Goal: Task Accomplishment & Management: Use online tool/utility

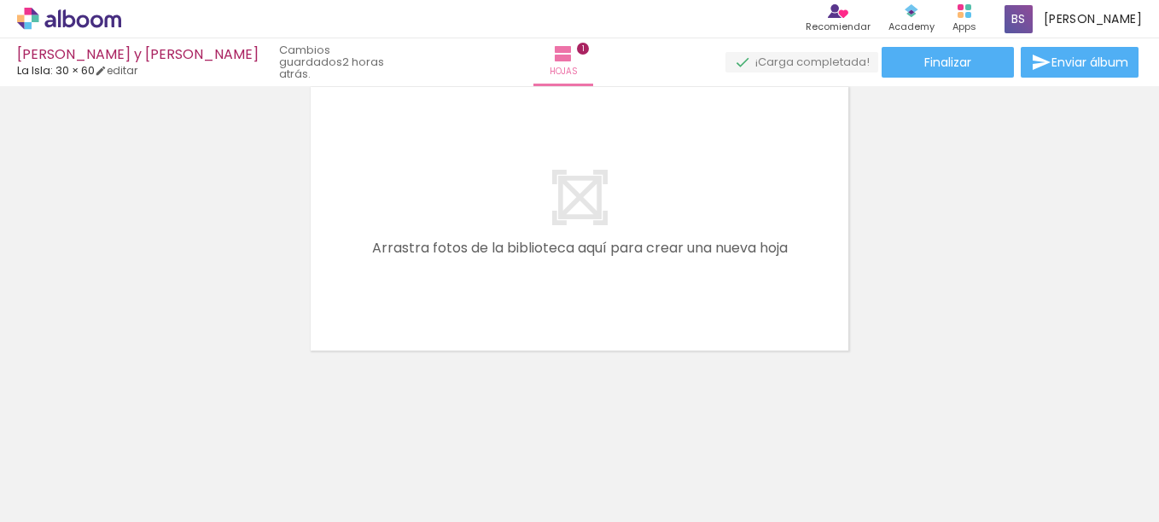
scroll to position [0, 1071]
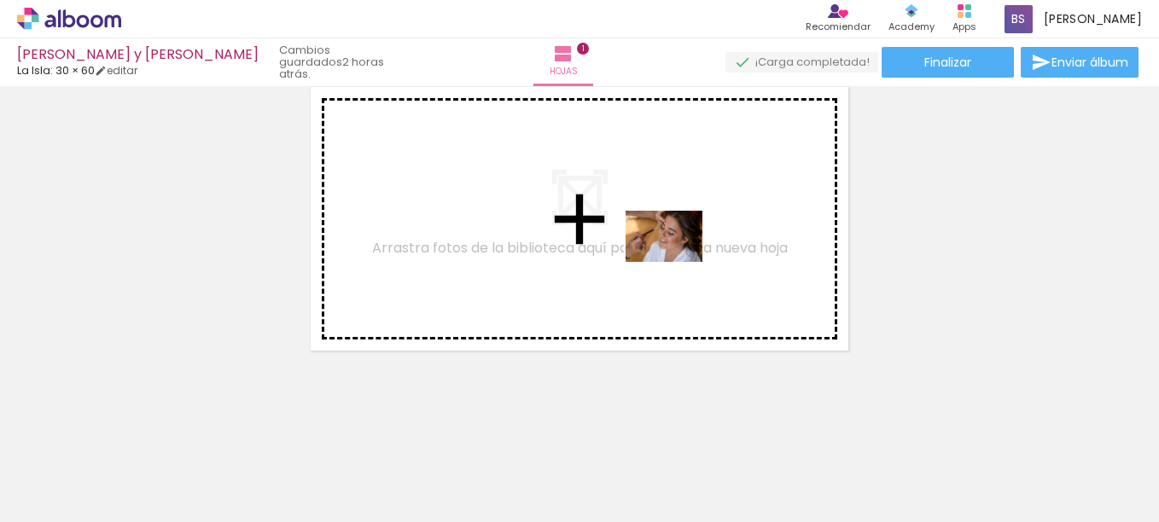
drag, startPoint x: 838, startPoint y: 490, endPoint x: 676, endPoint y: 262, distance: 279.8
click at [676, 262] on quentale-workspace at bounding box center [579, 261] width 1159 height 522
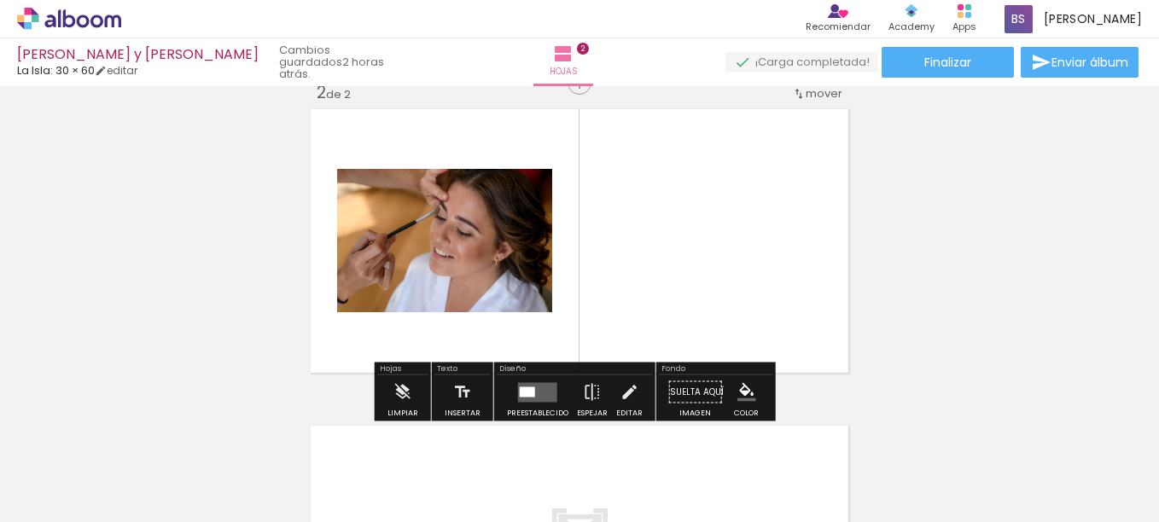
scroll to position [339, 0]
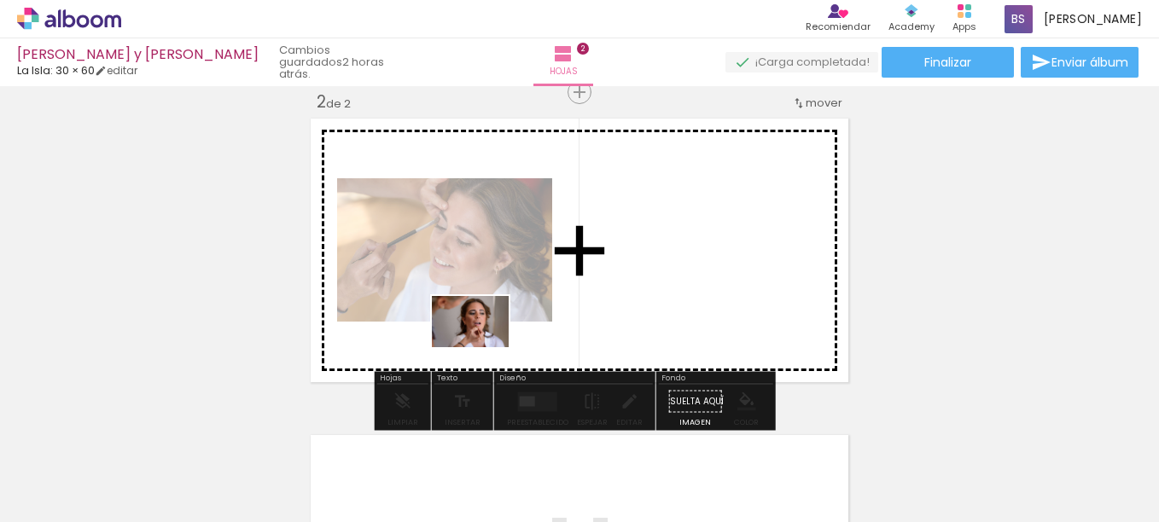
drag, startPoint x: 1008, startPoint y: 483, endPoint x: 483, endPoint y: 349, distance: 541.9
click at [483, 348] on quentale-workspace at bounding box center [579, 261] width 1159 height 522
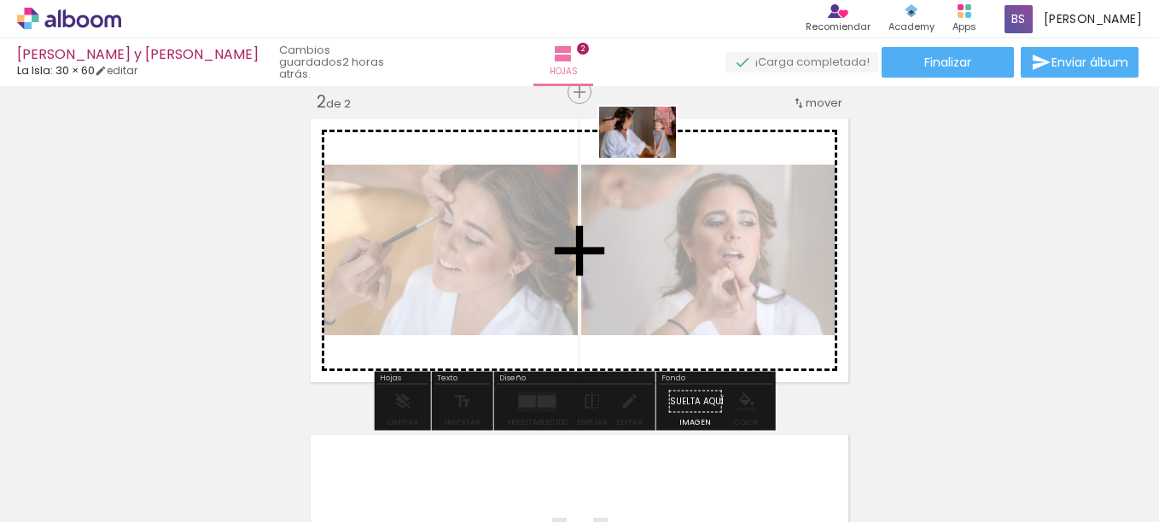
drag, startPoint x: 728, startPoint y: 473, endPoint x: 651, endPoint y: 158, distance: 324.5
click at [651, 158] on quentale-workspace at bounding box center [579, 261] width 1159 height 522
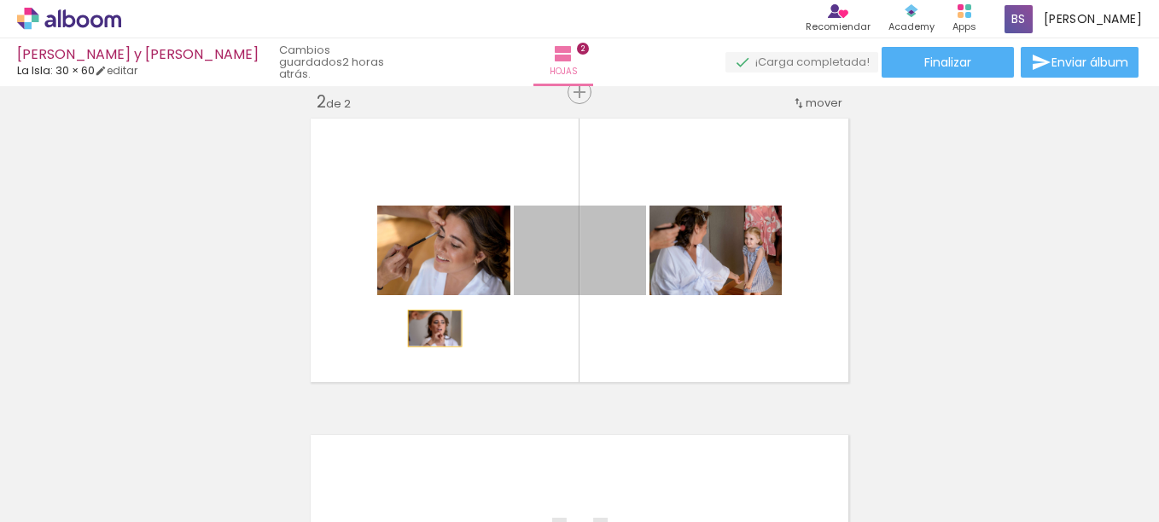
drag, startPoint x: 525, startPoint y: 283, endPoint x: 429, endPoint y: 330, distance: 107.7
click at [429, 330] on quentale-layouter at bounding box center [580, 251] width 548 height 274
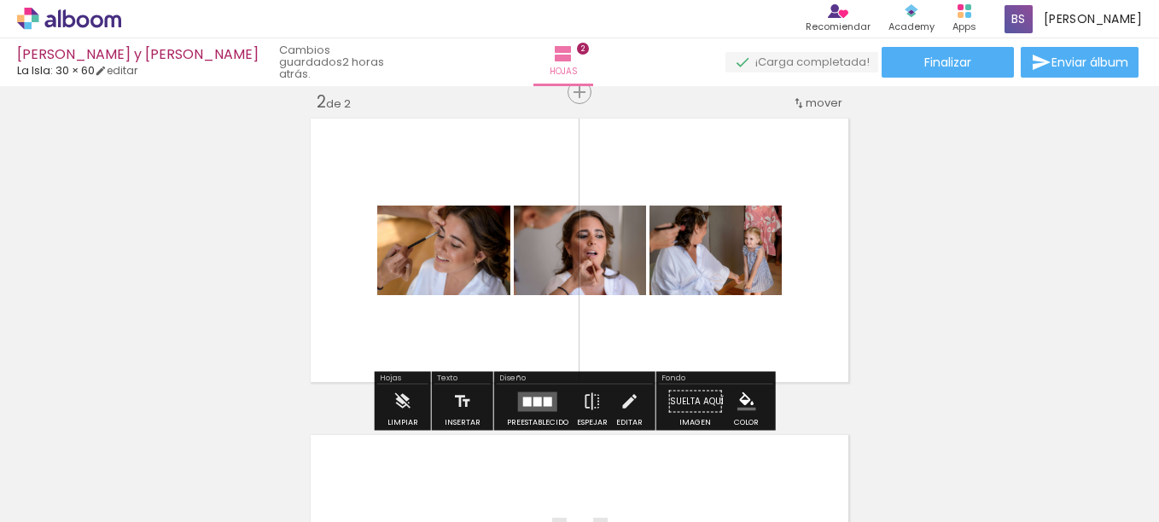
click at [544, 403] on div at bounding box center [548, 401] width 9 height 9
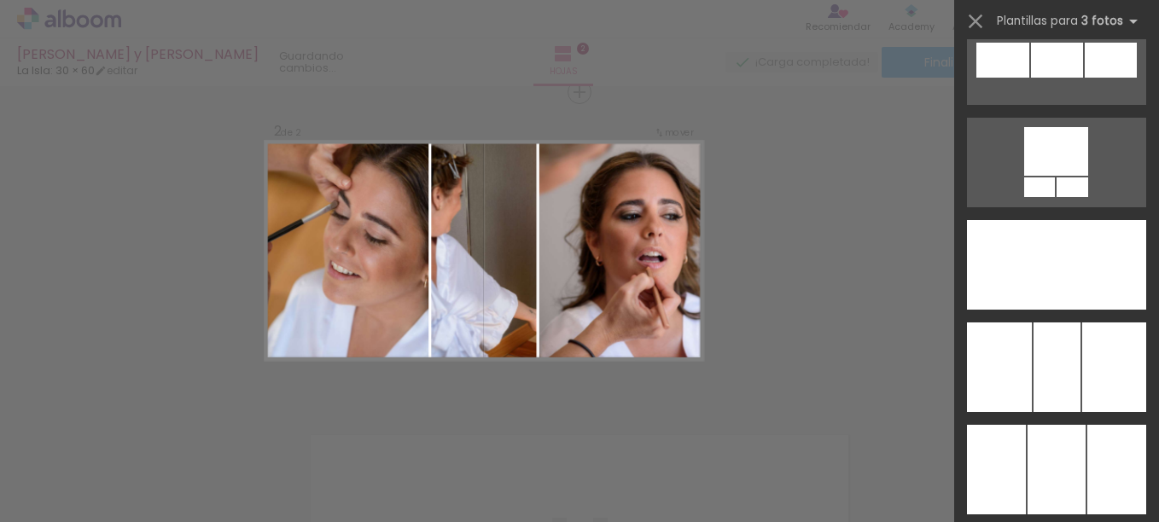
scroll to position [4354, 0]
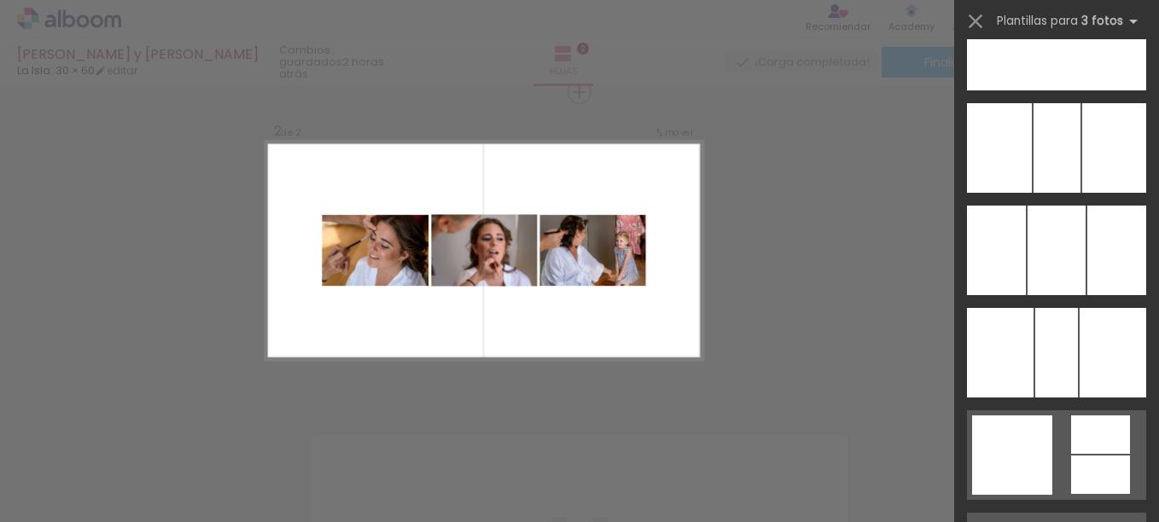
click at [827, 267] on div "Confirmar Cancelar" at bounding box center [579, 242] width 1159 height 991
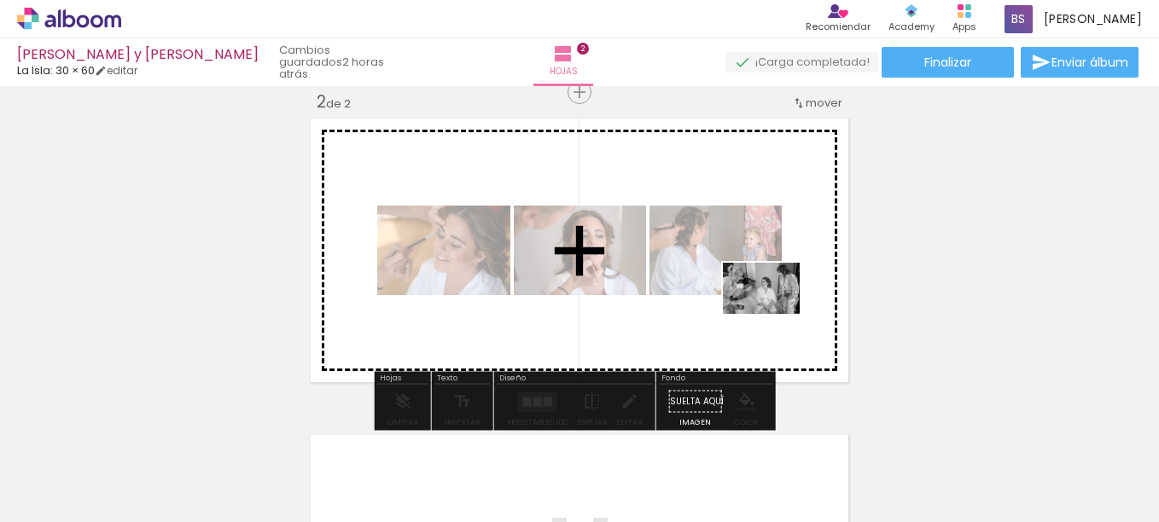
drag, startPoint x: 918, startPoint y: 478, endPoint x: 774, endPoint y: 315, distance: 217.2
click at [774, 315] on quentale-workspace at bounding box center [579, 261] width 1159 height 522
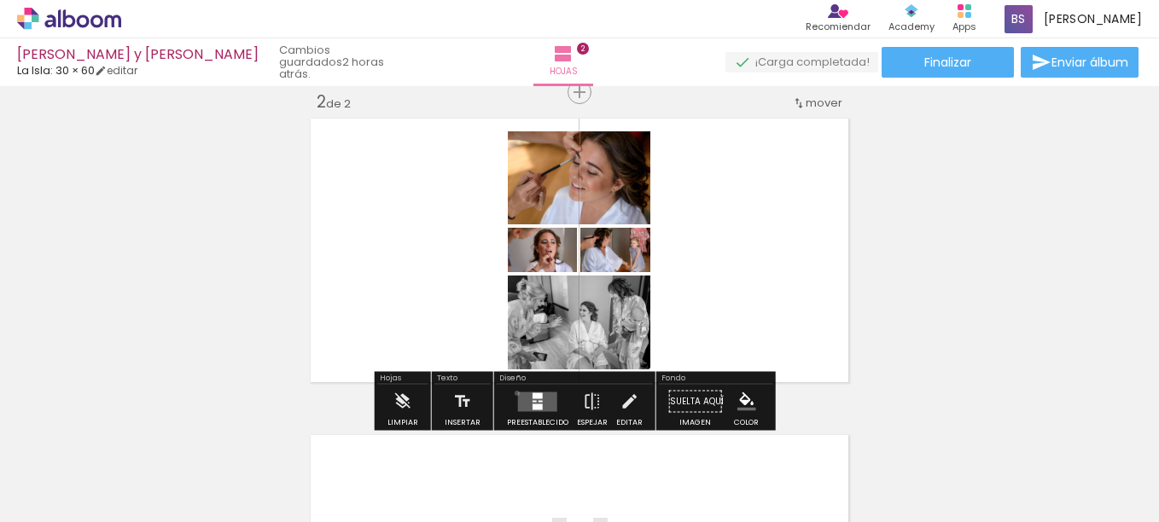
click at [515, 393] on div at bounding box center [538, 402] width 46 height 34
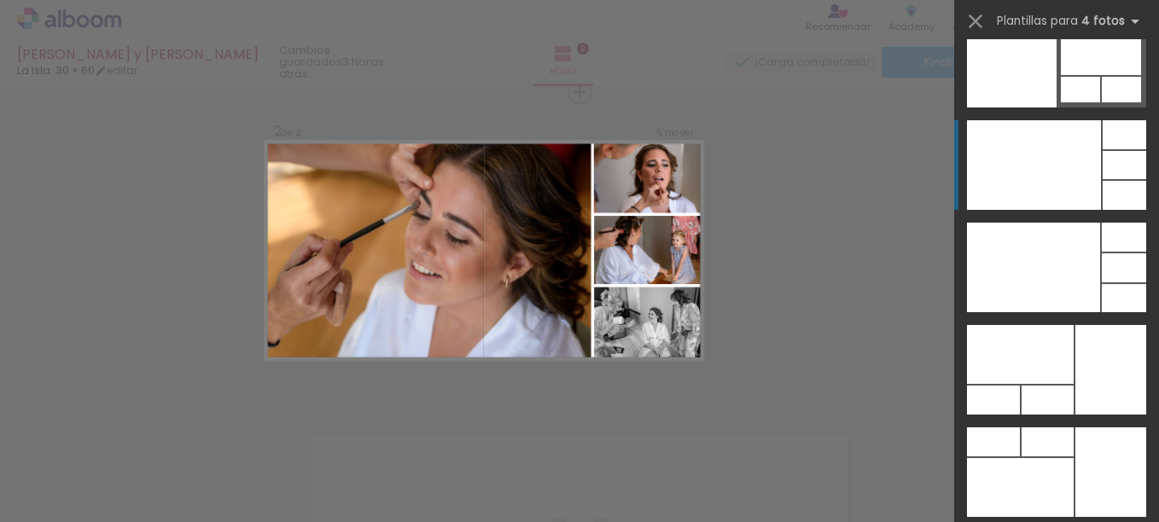
scroll to position [36436, 0]
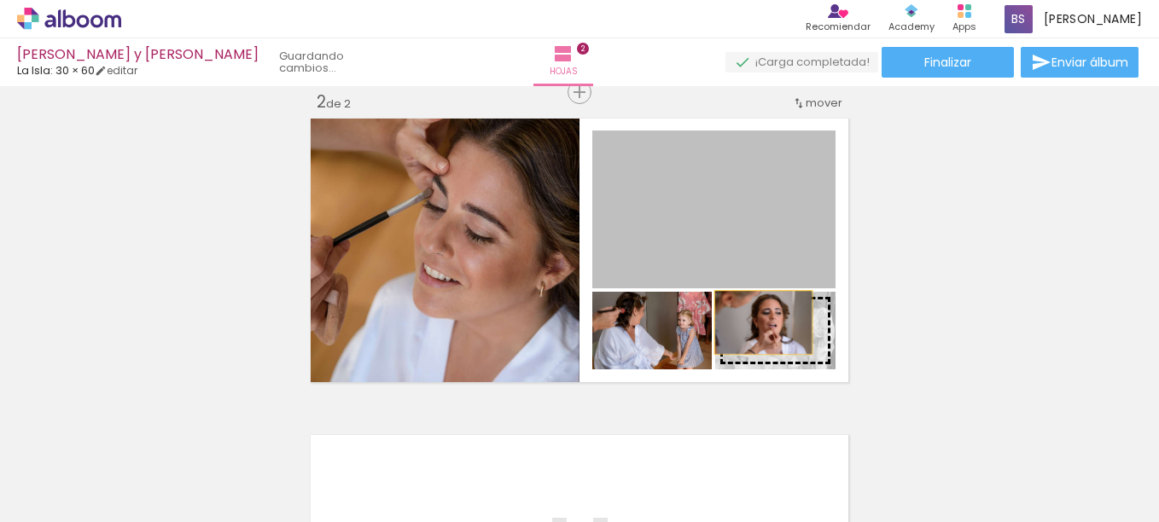
drag, startPoint x: 694, startPoint y: 196, endPoint x: 757, endPoint y: 324, distance: 142.0
click at [0, 0] on slot at bounding box center [0, 0] width 0 height 0
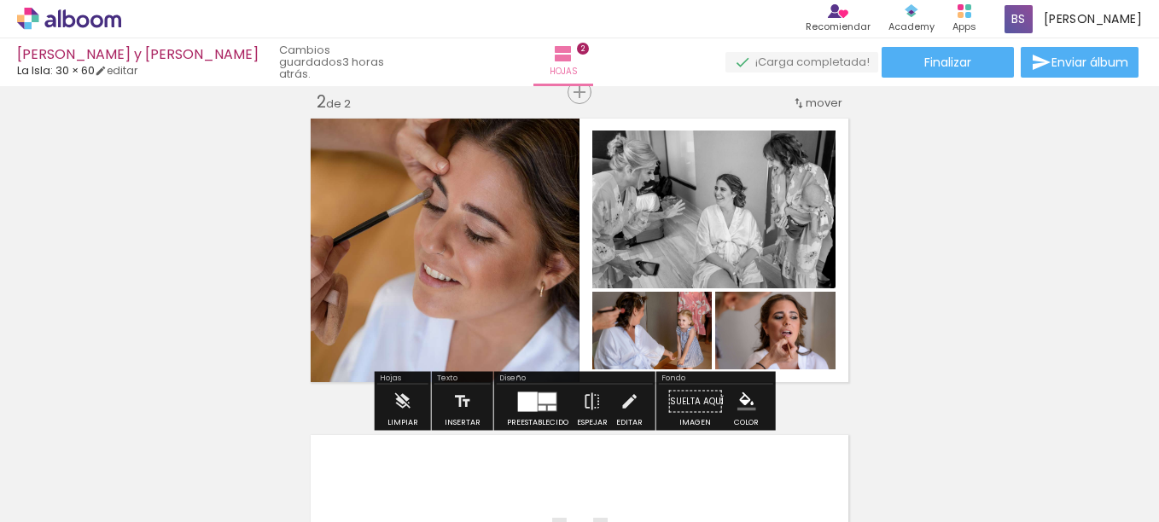
click at [883, 251] on div "Insertar hoja 1 de 2 Insertar hoja 2 de 2" at bounding box center [579, 228] width 1159 height 951
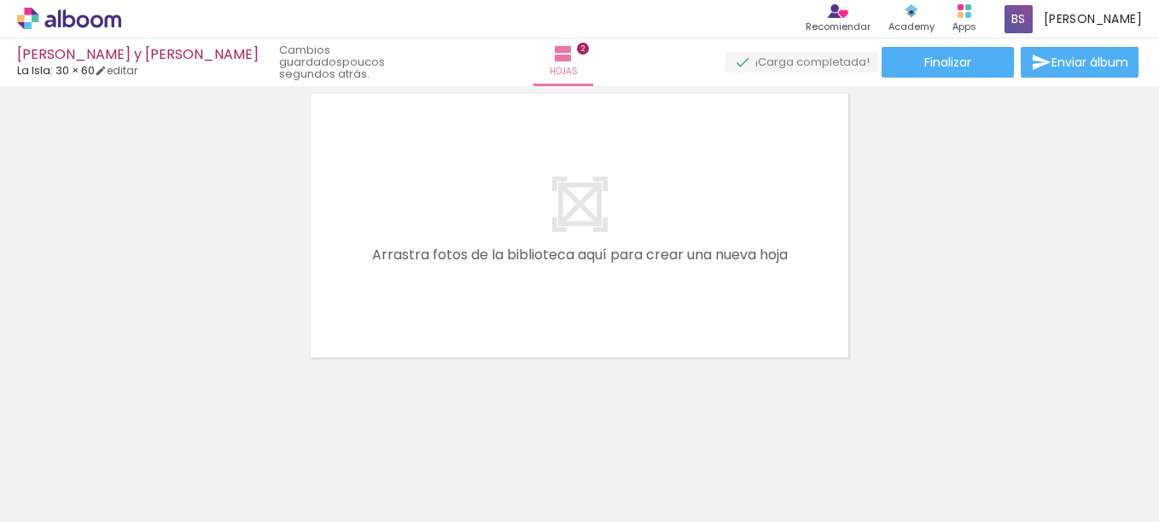
scroll to position [0, 0]
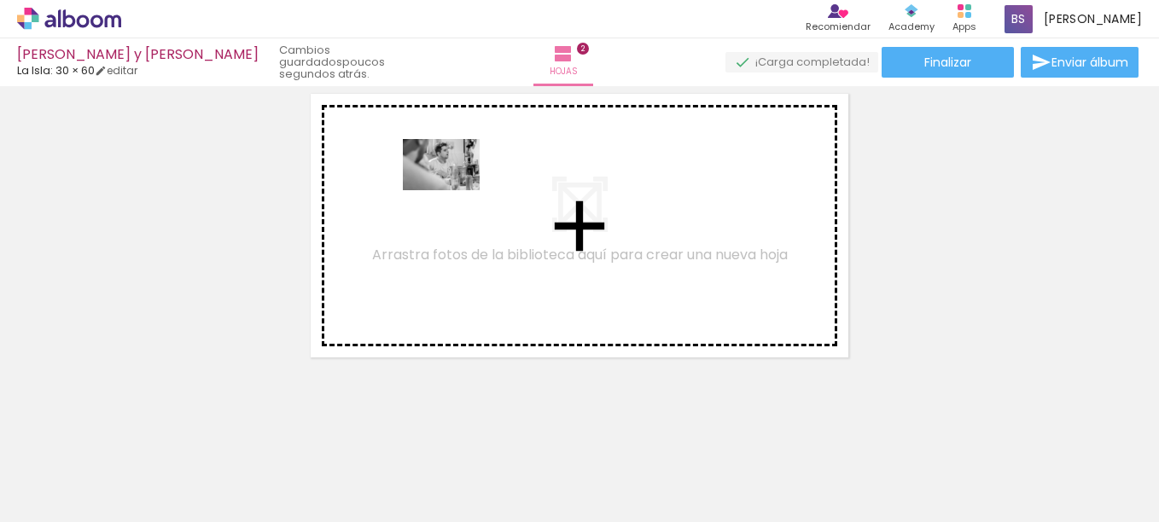
drag, startPoint x: 474, startPoint y: 476, endPoint x: 454, endPoint y: 191, distance: 285.0
click at [454, 191] on quentale-workspace at bounding box center [579, 261] width 1159 height 522
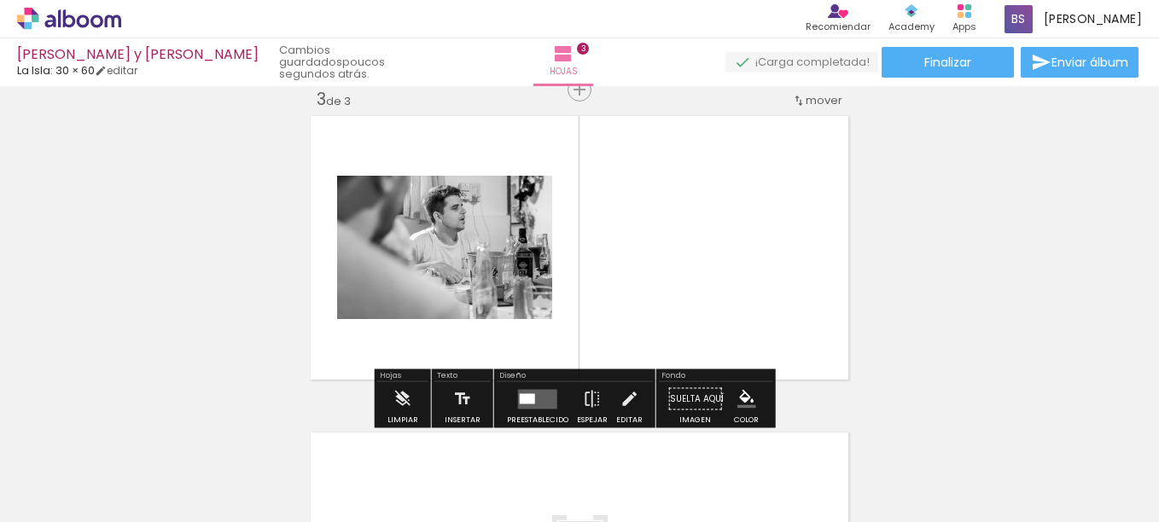
scroll to position [656, 0]
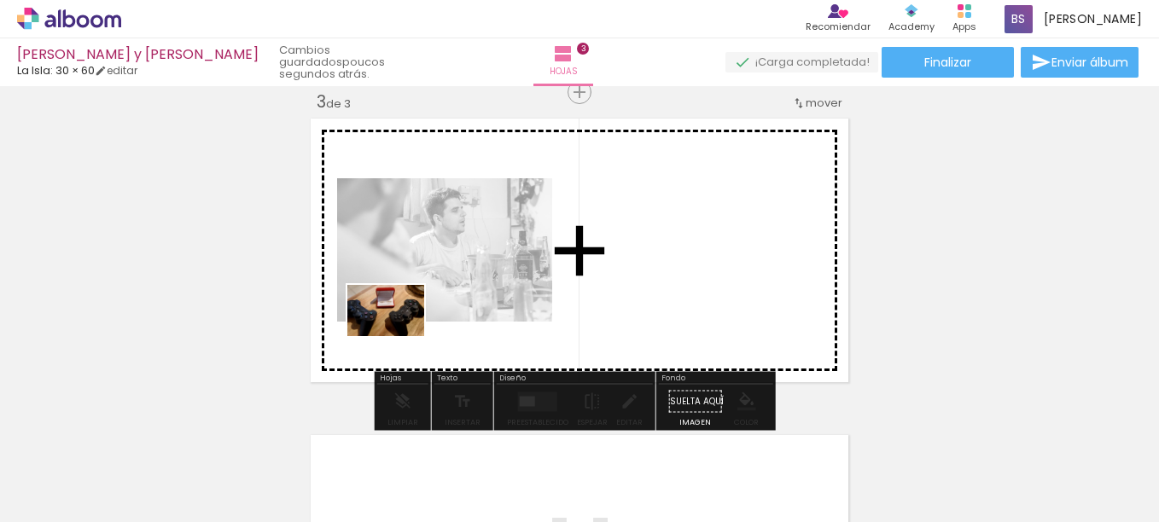
drag, startPoint x: 182, startPoint y: 490, endPoint x: 399, endPoint y: 336, distance: 265.8
click at [399, 336] on quentale-workspace at bounding box center [579, 261] width 1159 height 522
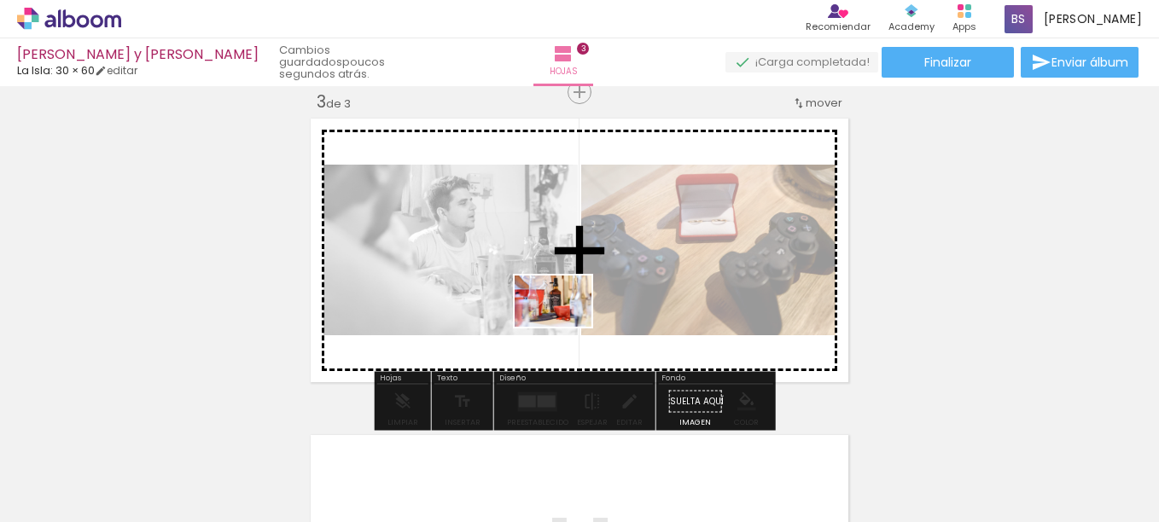
drag, startPoint x: 379, startPoint y: 480, endPoint x: 566, endPoint y: 327, distance: 241.5
click at [566, 327] on quentale-workspace at bounding box center [579, 261] width 1159 height 522
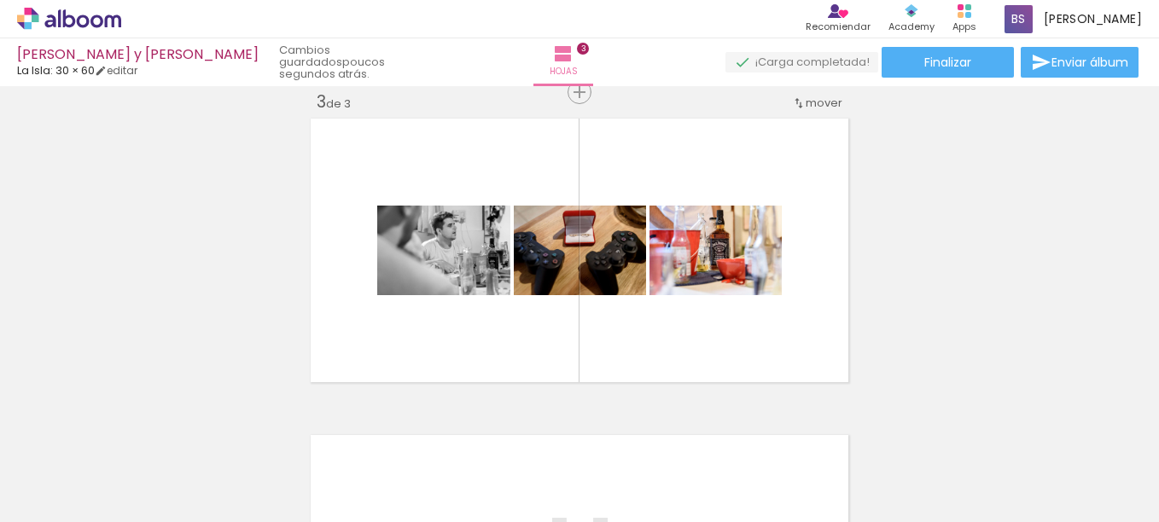
scroll to position [0, 1964]
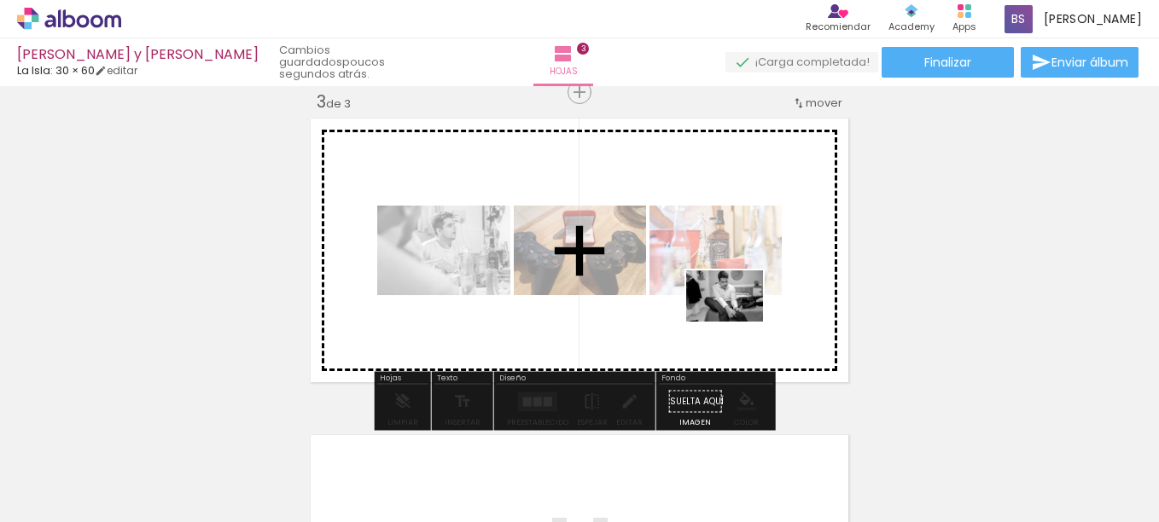
drag, startPoint x: 226, startPoint y: 489, endPoint x: 738, endPoint y: 322, distance: 538.1
click at [738, 322] on quentale-workspace at bounding box center [579, 261] width 1159 height 522
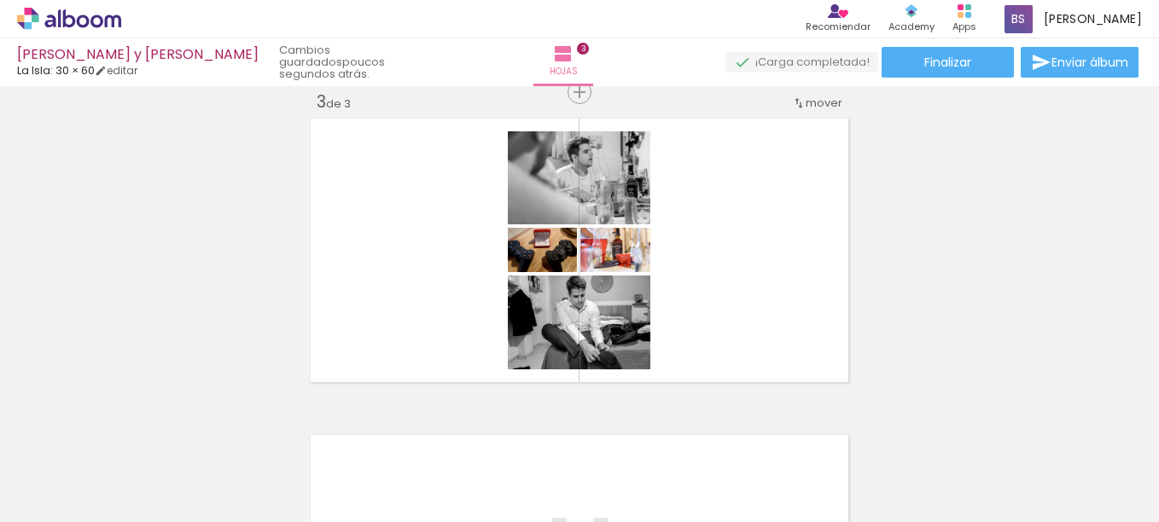
scroll to position [0, 201]
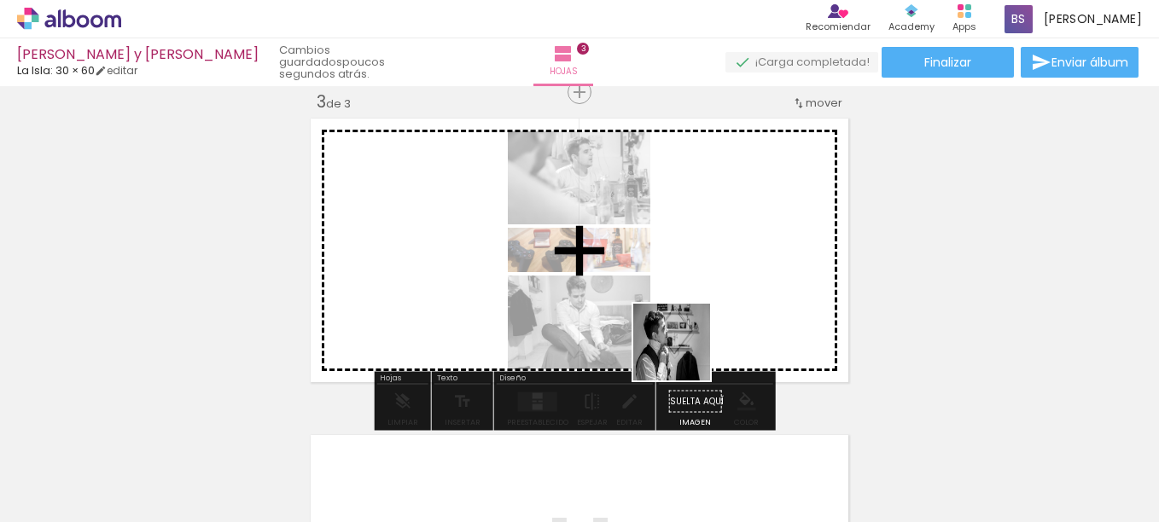
drag, startPoint x: 551, startPoint y: 477, endPoint x: 696, endPoint y: 346, distance: 195.8
click at [696, 346] on quentale-workspace at bounding box center [579, 261] width 1159 height 522
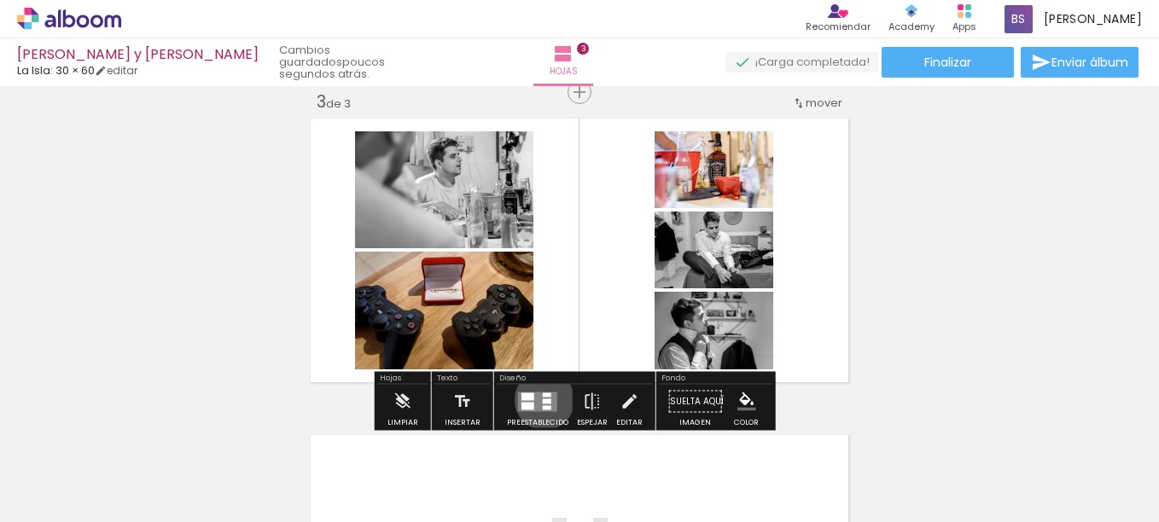
click at [543, 400] on div at bounding box center [547, 401] width 9 height 5
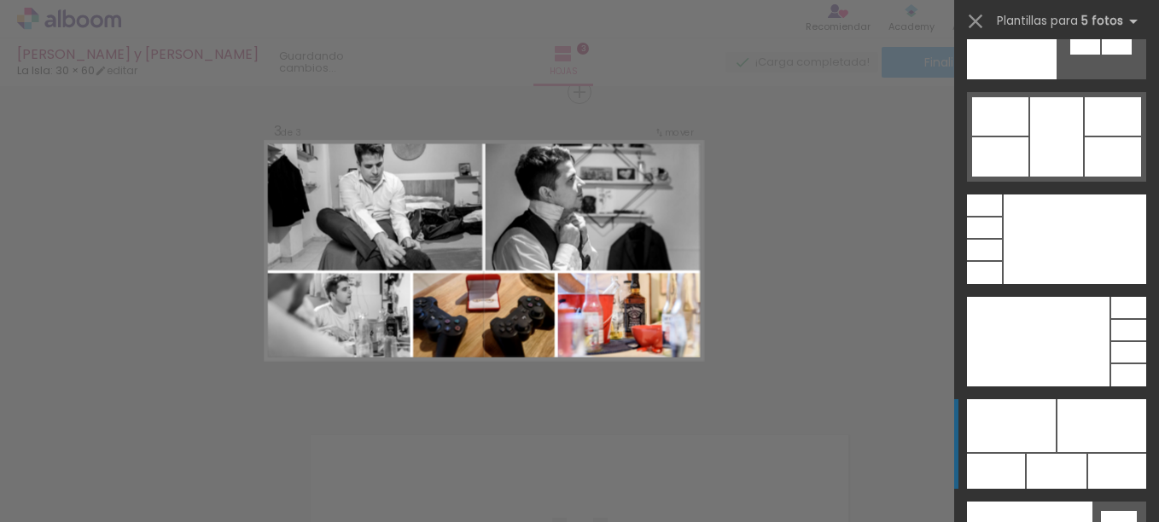
scroll to position [47186, 0]
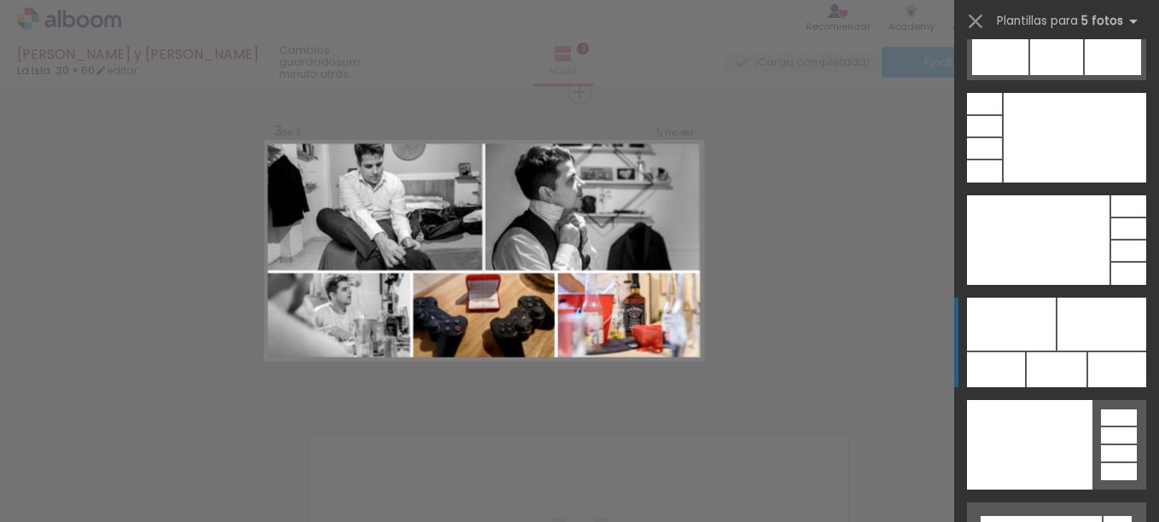
click at [1002, 137] on div at bounding box center [984, 126] width 35 height 20
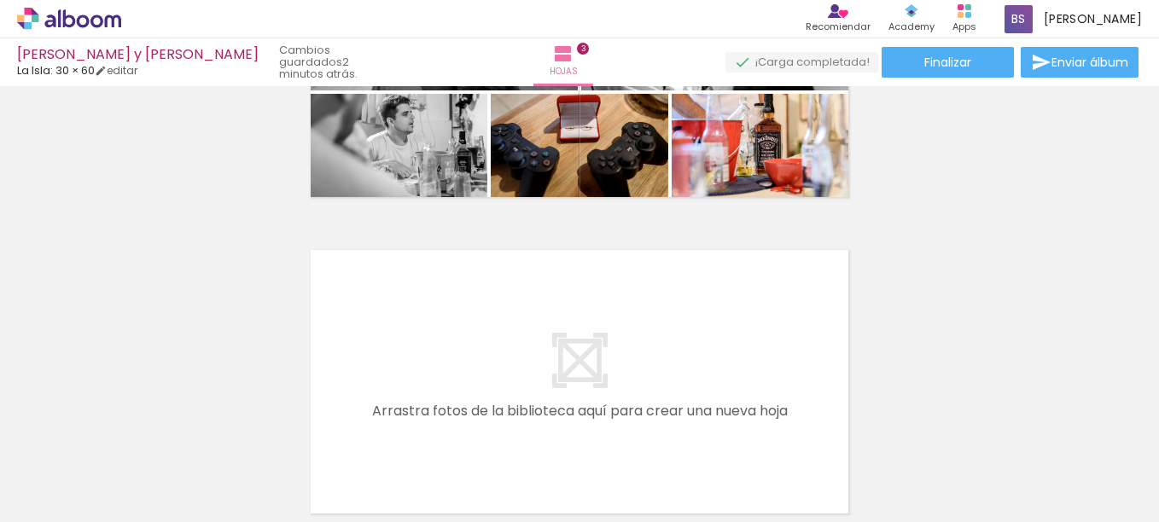
scroll to position [939, 0]
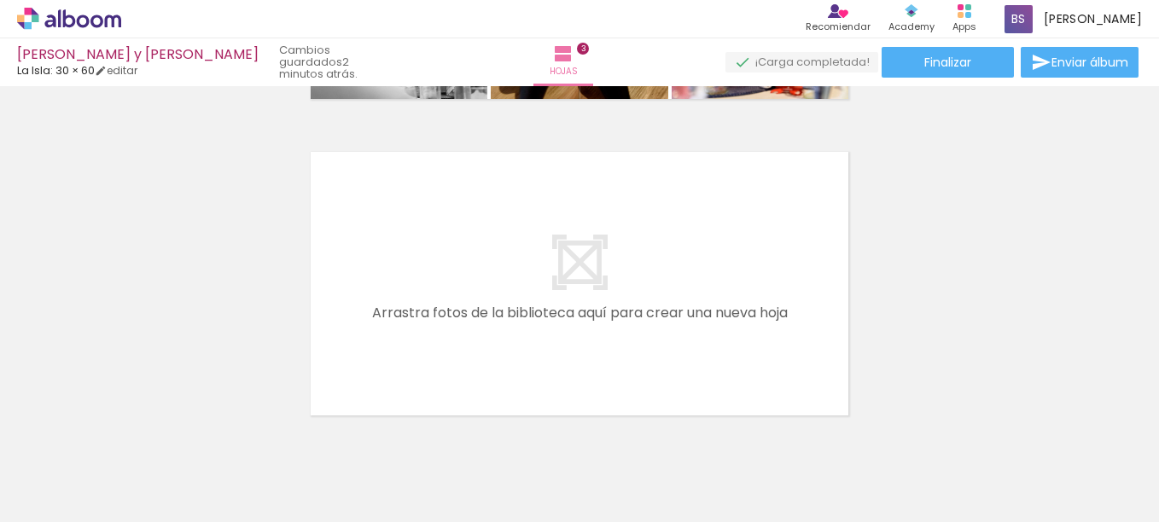
click at [582, 231] on quentale-layouter at bounding box center [580, 284] width 548 height 274
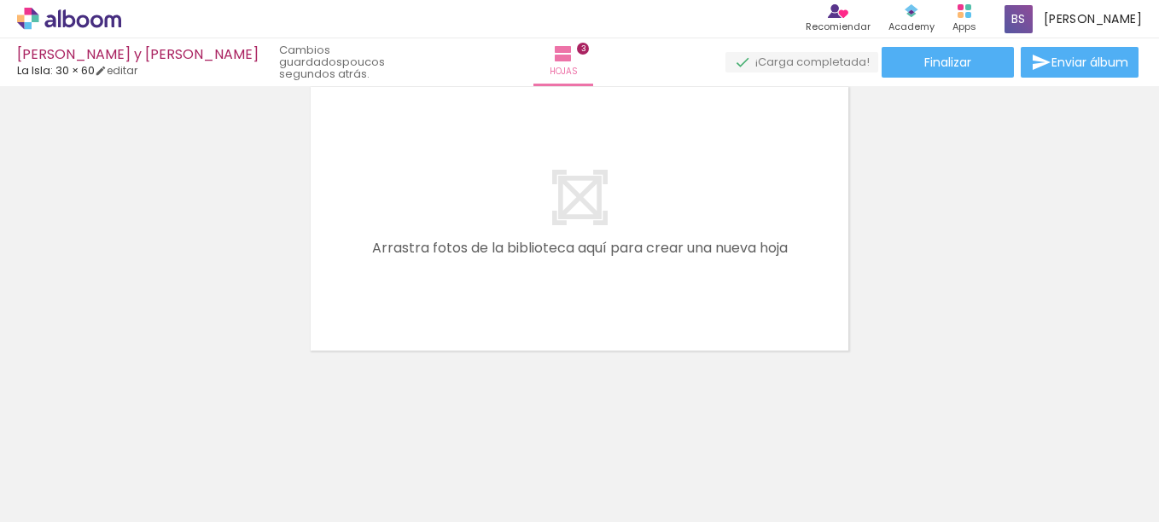
scroll to position [0, 1485]
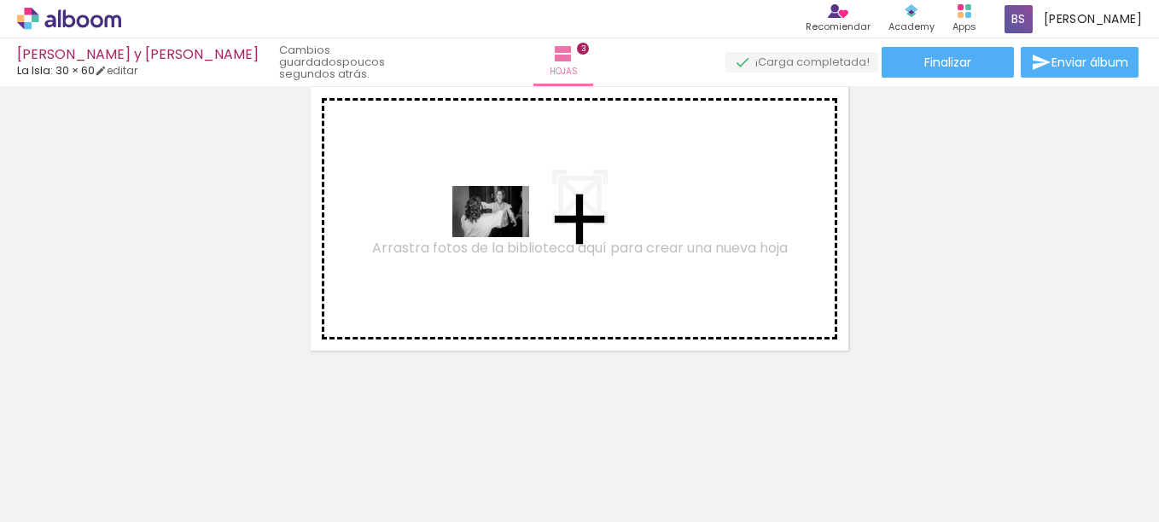
drag, startPoint x: 784, startPoint y: 477, endPoint x: 465, endPoint y: 201, distance: 421.2
click at [465, 201] on quentale-workspace at bounding box center [579, 261] width 1159 height 522
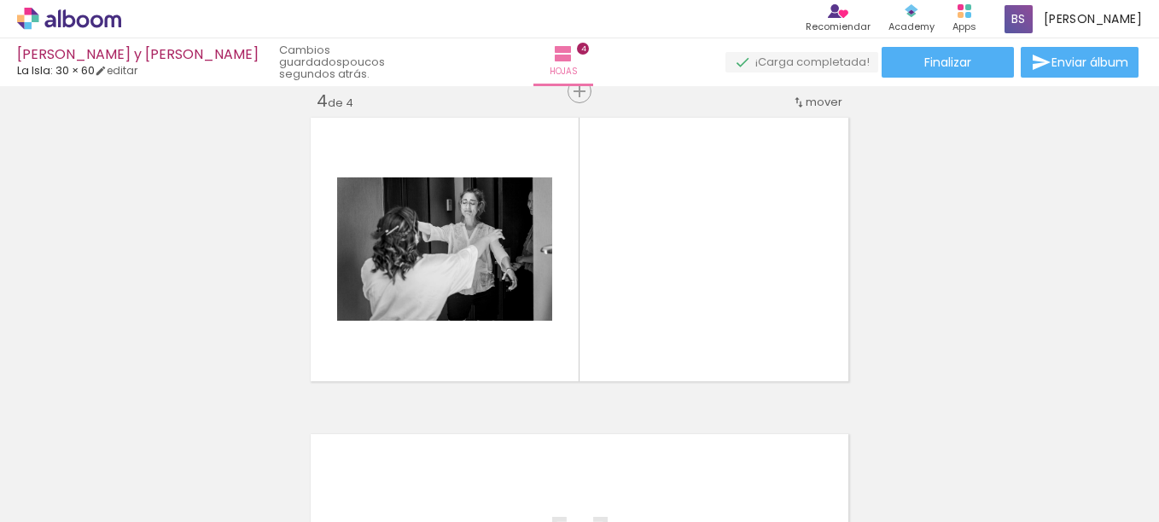
scroll to position [972, 0]
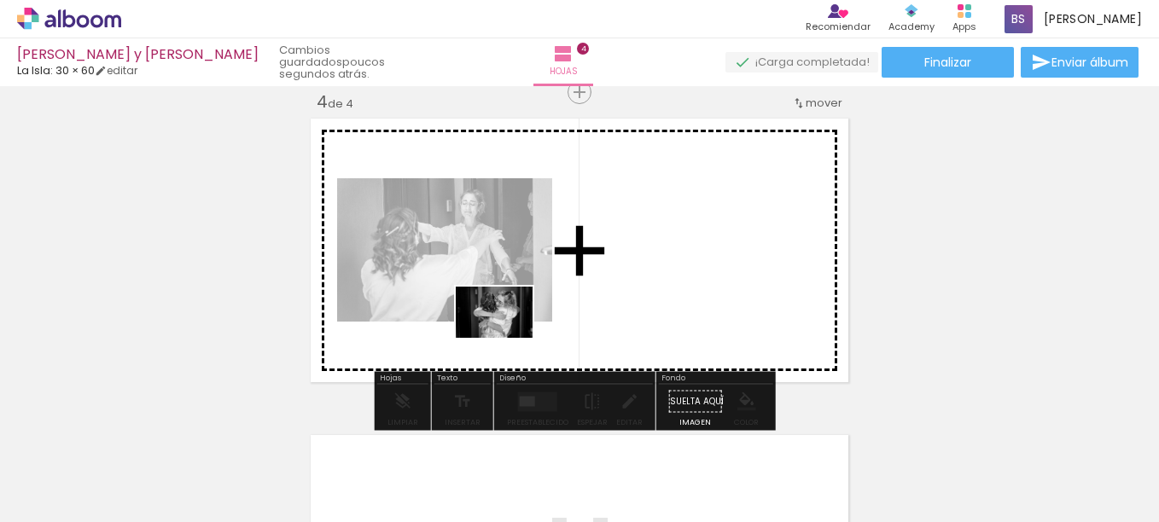
drag, startPoint x: 896, startPoint y: 474, endPoint x: 505, endPoint y: 337, distance: 413.4
click at [505, 336] on quentale-workspace at bounding box center [579, 261] width 1159 height 522
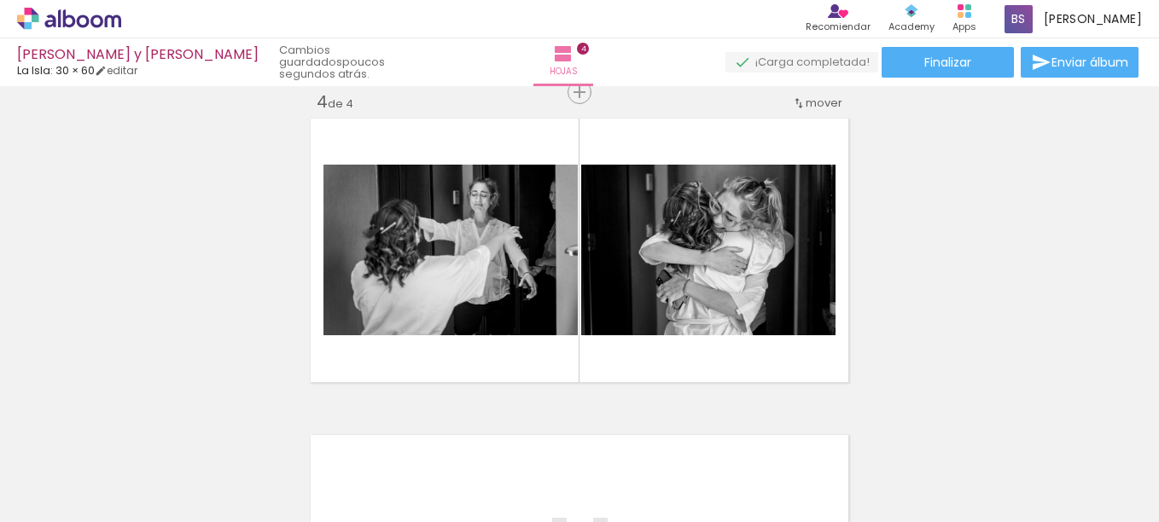
scroll to position [0, 201]
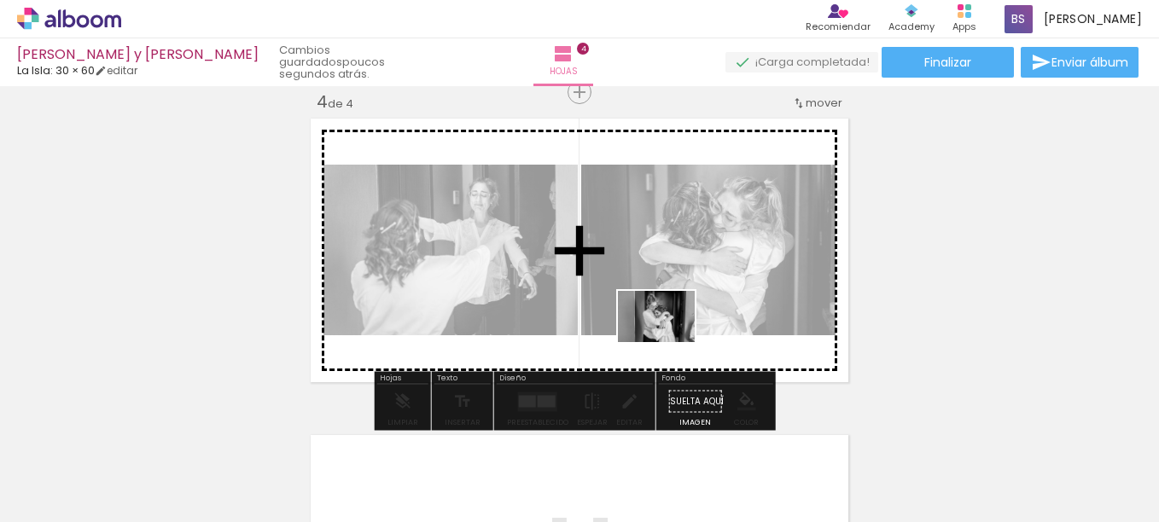
drag, startPoint x: 470, startPoint y: 479, endPoint x: 669, endPoint y: 342, distance: 241.3
click at [669, 342] on quentale-workspace at bounding box center [579, 261] width 1159 height 522
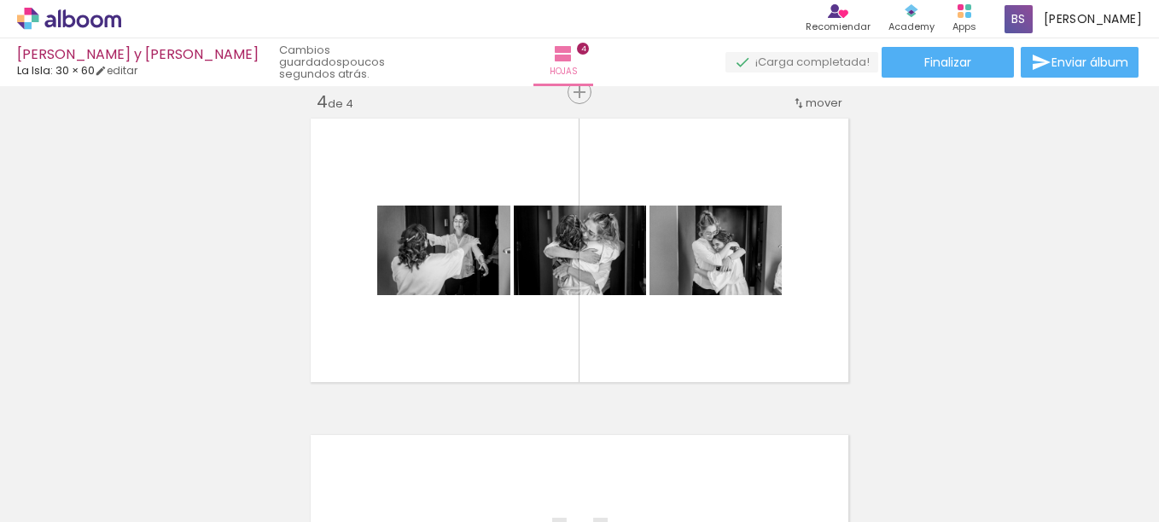
scroll to position [0, 375]
drag, startPoint x: 843, startPoint y: 481, endPoint x: 855, endPoint y: 481, distance: 12.0
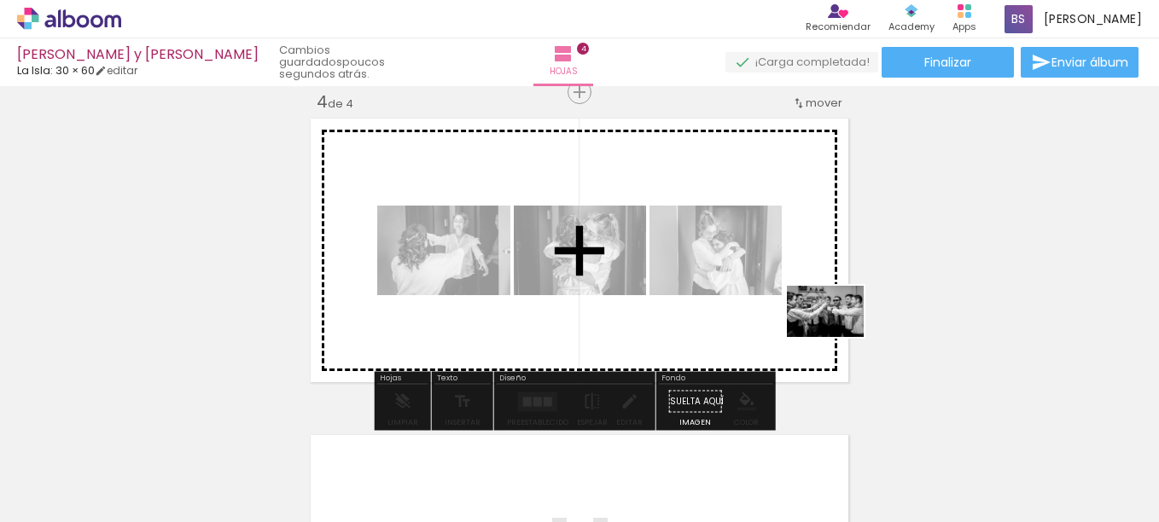
drag, startPoint x: 866, startPoint y: 476, endPoint x: 838, endPoint y: 337, distance: 141.0
click at [838, 337] on quentale-workspace at bounding box center [579, 261] width 1159 height 522
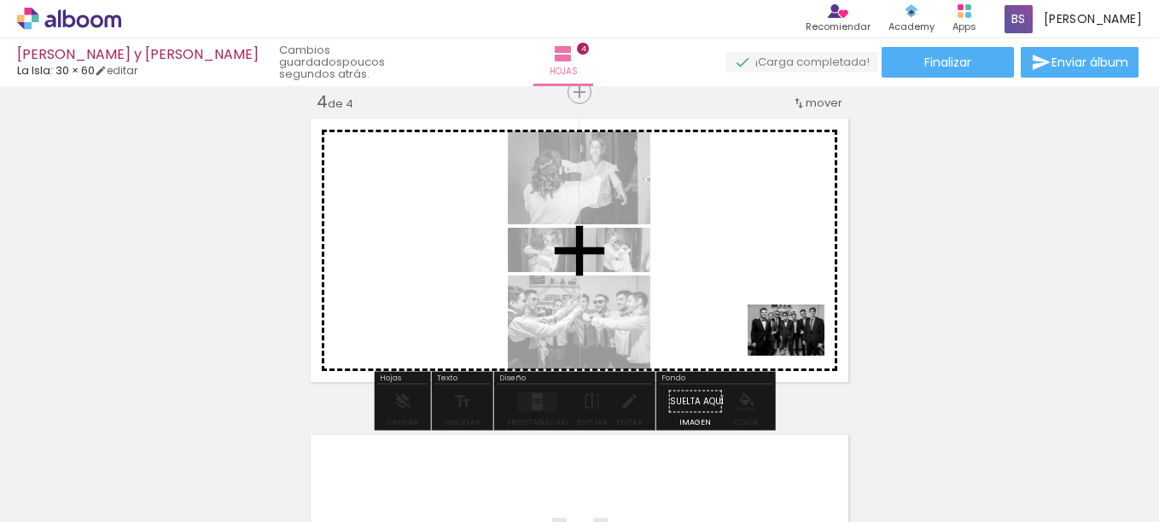
drag, startPoint x: 931, startPoint y: 470, endPoint x: 796, endPoint y: 354, distance: 177.4
click at [797, 353] on quentale-workspace at bounding box center [579, 261] width 1159 height 522
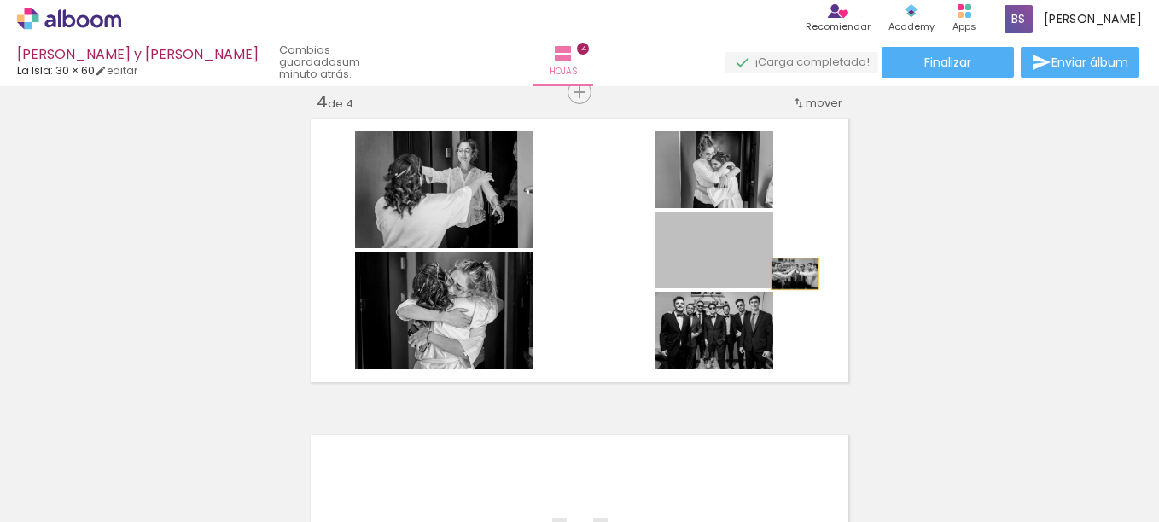
drag, startPoint x: 756, startPoint y: 274, endPoint x: 789, endPoint y: 274, distance: 33.3
click at [789, 274] on quentale-layouter at bounding box center [580, 251] width 548 height 274
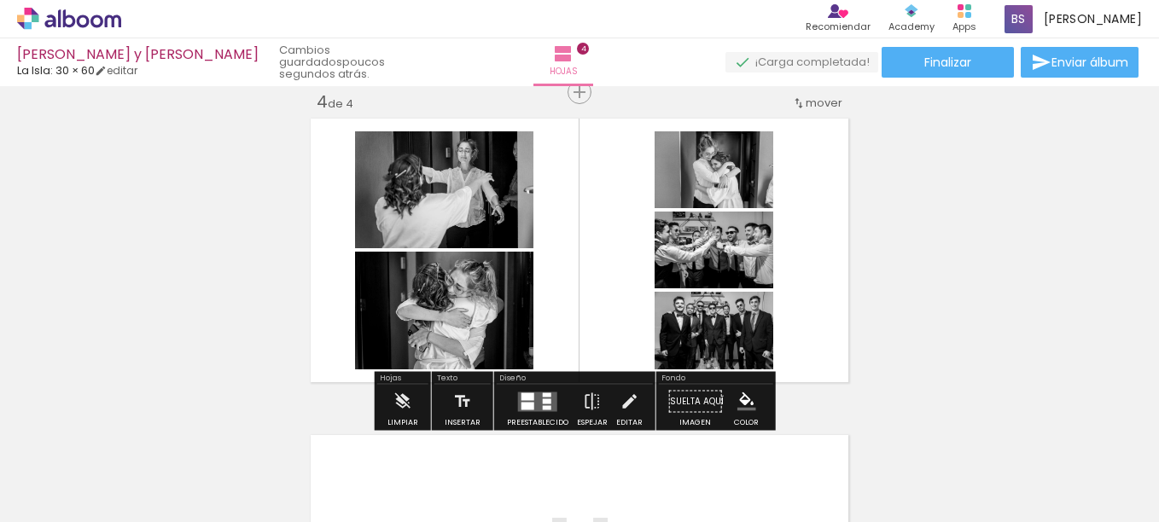
click at [543, 394] on div at bounding box center [547, 395] width 9 height 4
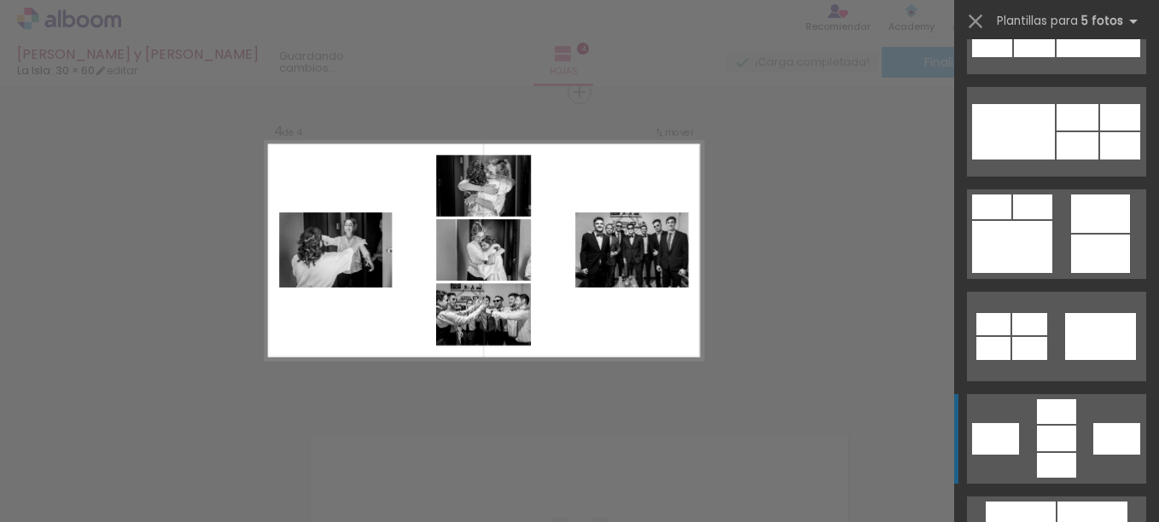
scroll to position [939, 0]
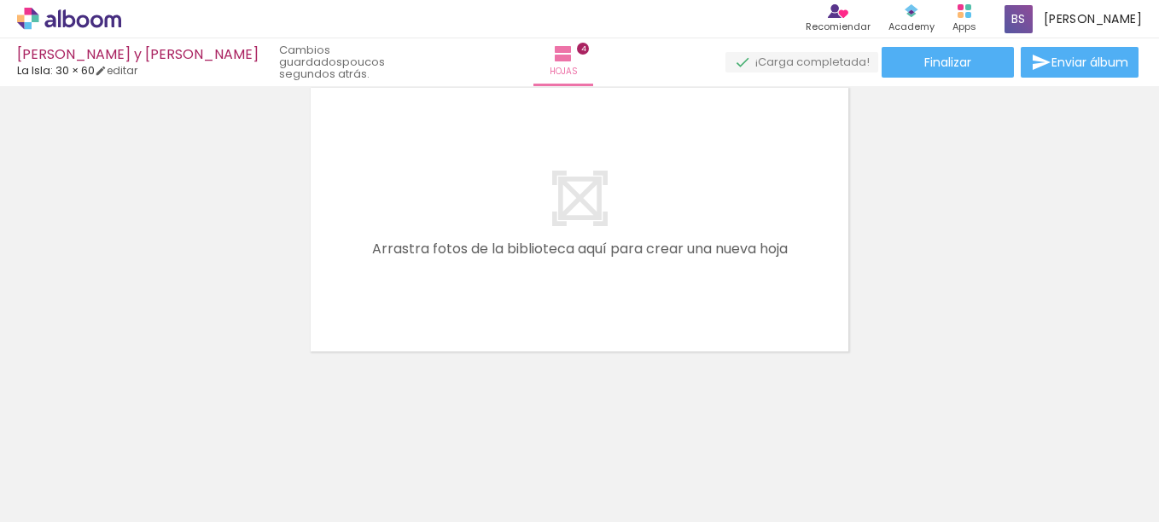
scroll to position [1321, 0]
drag, startPoint x: 356, startPoint y: 506, endPoint x: 505, endPoint y: 515, distance: 148.8
click at [0, 0] on slot at bounding box center [0, 0] width 0 height 0
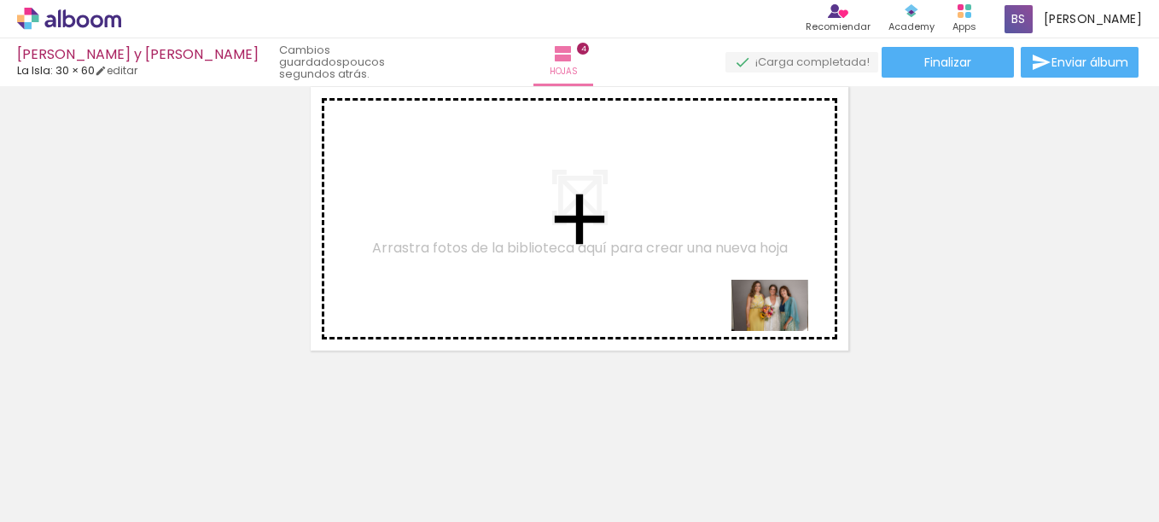
drag, startPoint x: 1102, startPoint y: 484, endPoint x: 781, endPoint y: 330, distance: 355.9
click at [781, 330] on quentale-workspace at bounding box center [579, 261] width 1159 height 522
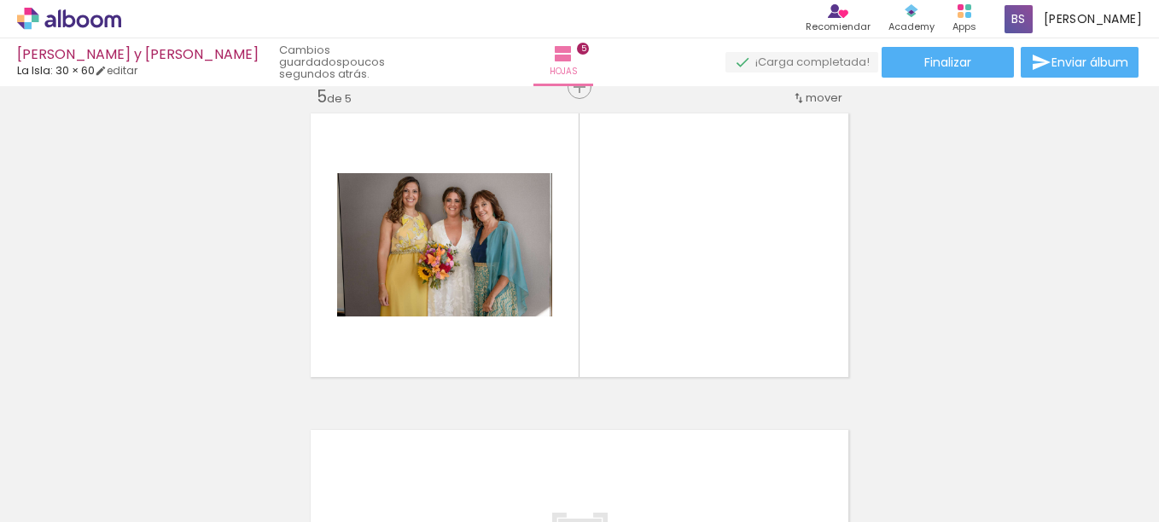
scroll to position [1289, 0]
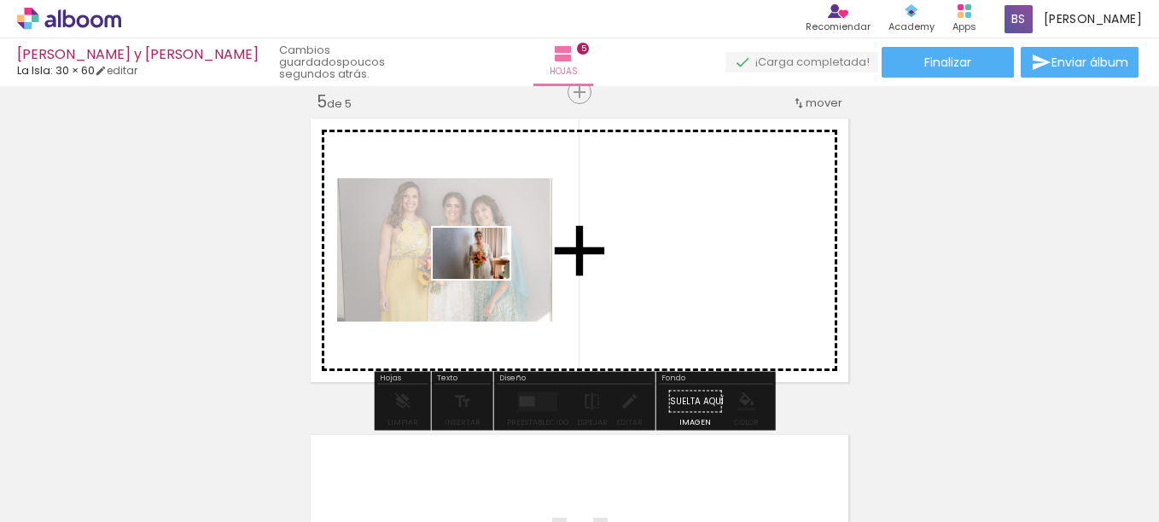
drag, startPoint x: 1008, startPoint y: 471, endPoint x: 484, endPoint y: 279, distance: 558.3
click at [484, 279] on quentale-workspace at bounding box center [579, 261] width 1159 height 522
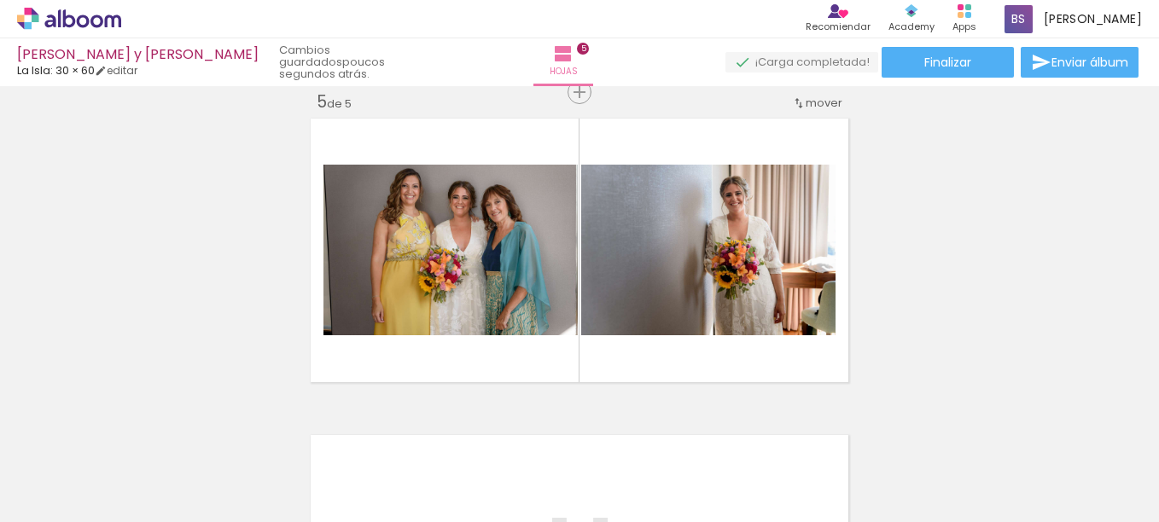
scroll to position [0, 1840]
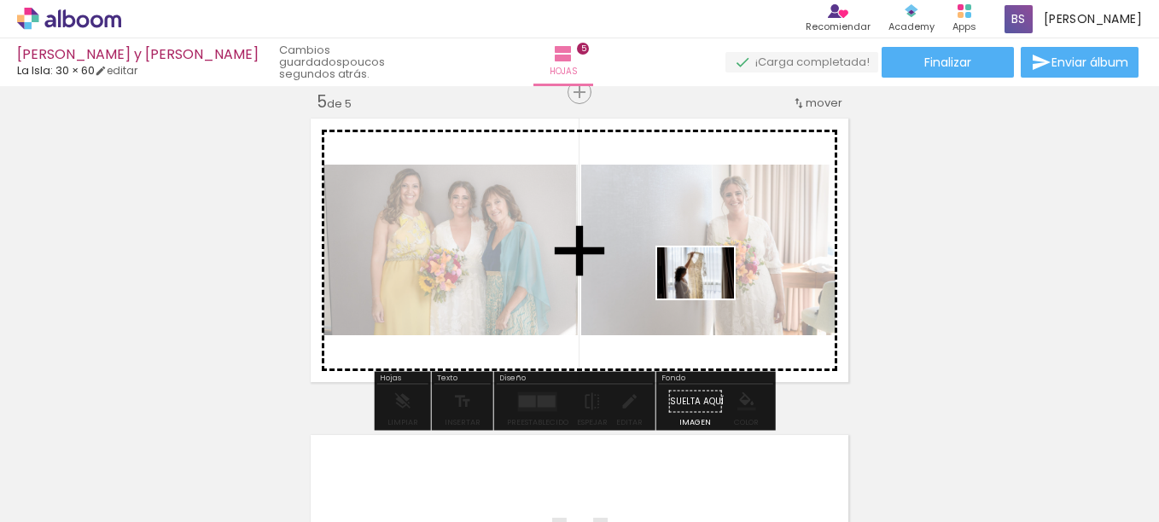
drag, startPoint x: 717, startPoint y: 458, endPoint x: 703, endPoint y: 292, distance: 166.2
click at [703, 292] on quentale-workspace at bounding box center [579, 261] width 1159 height 522
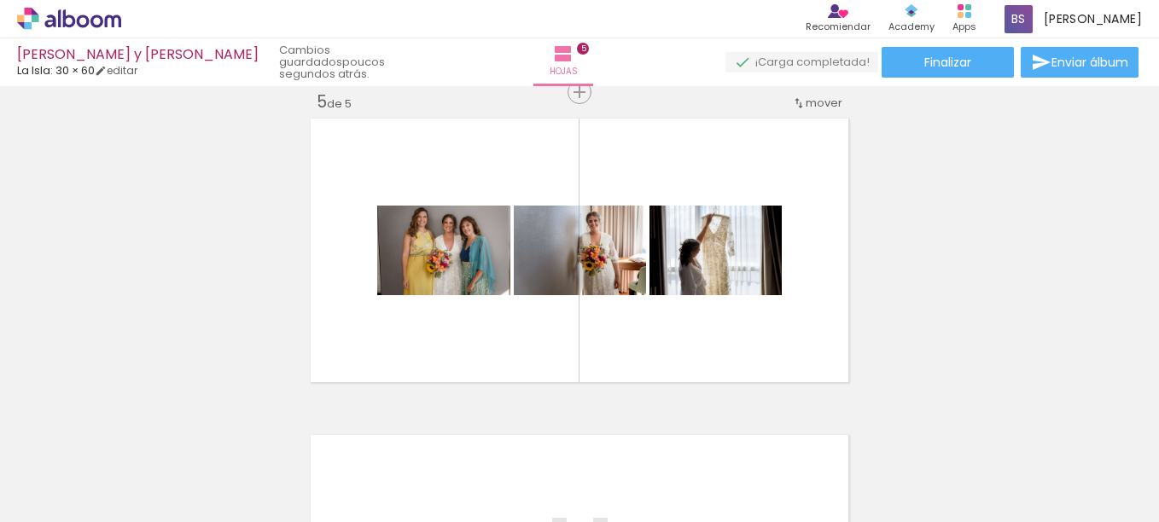
scroll to position [0, 1018]
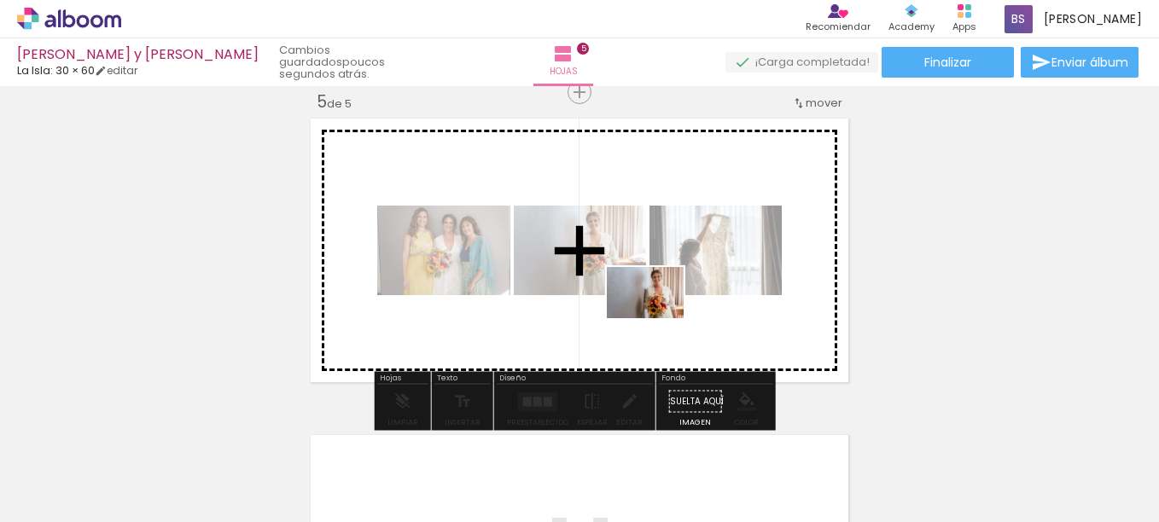
drag, startPoint x: 491, startPoint y: 484, endPoint x: 658, endPoint y: 318, distance: 235.4
click at [658, 318] on quentale-workspace at bounding box center [579, 261] width 1159 height 522
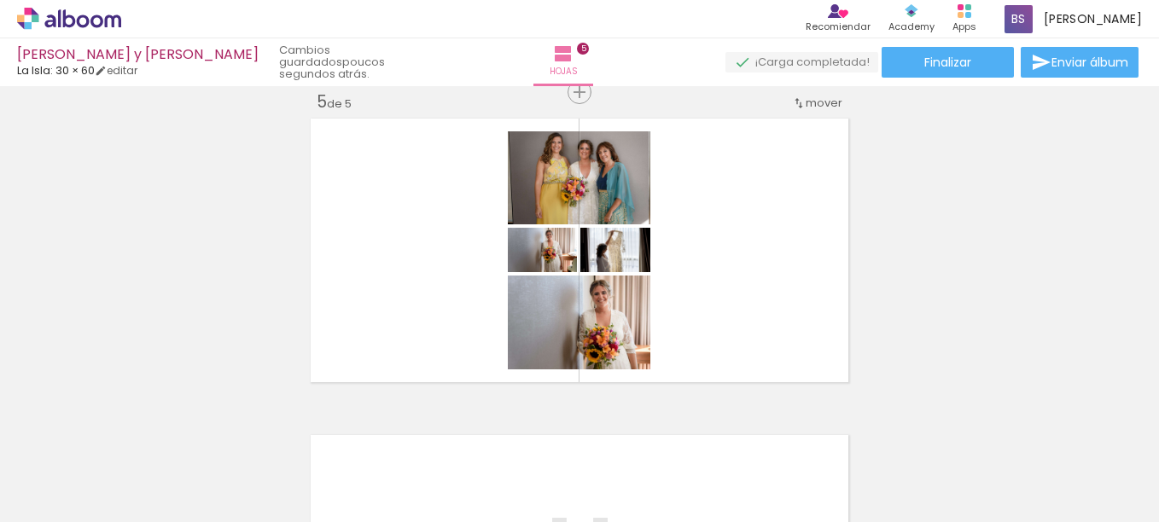
scroll to position [0, 0]
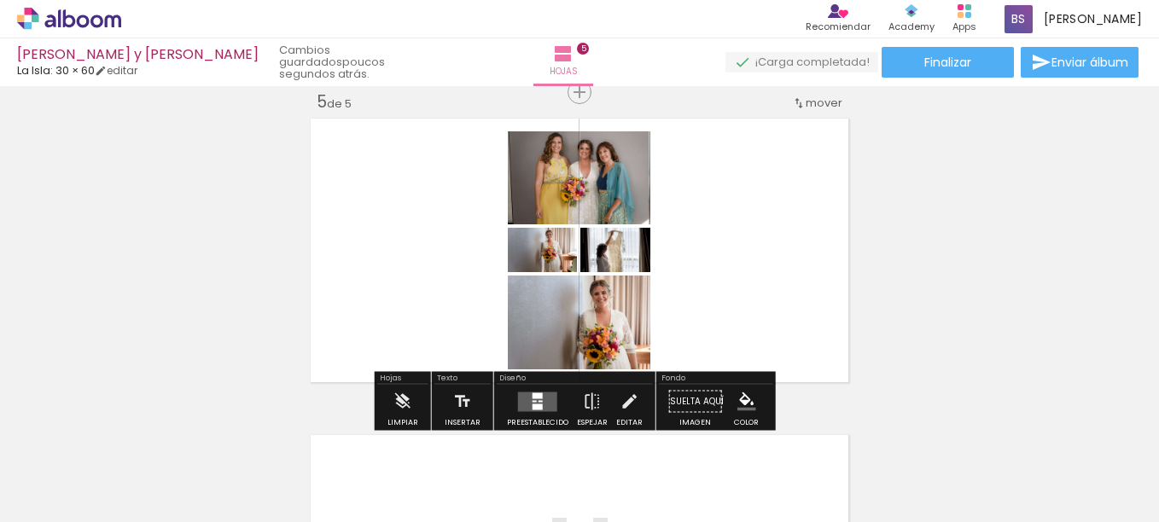
click at [538, 404] on div at bounding box center [538, 407] width 10 height 6
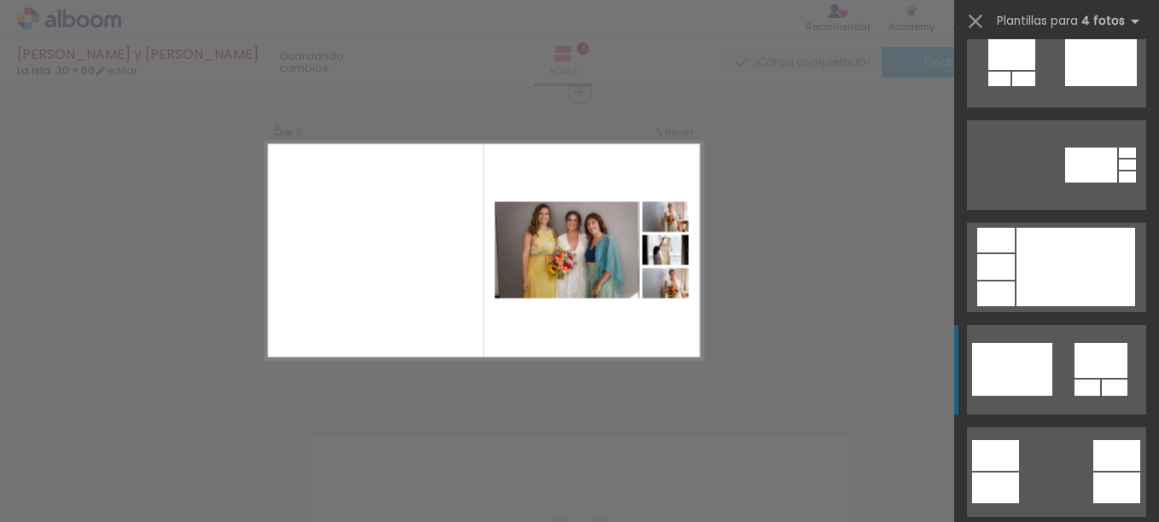
scroll to position [2095, 0]
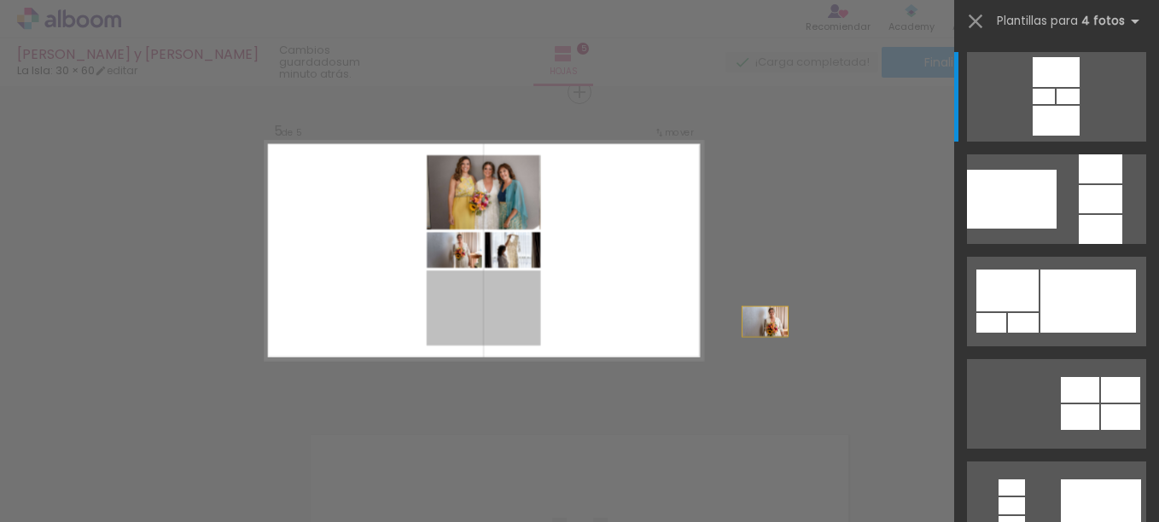
drag, startPoint x: 629, startPoint y: 317, endPoint x: 896, endPoint y: 328, distance: 266.6
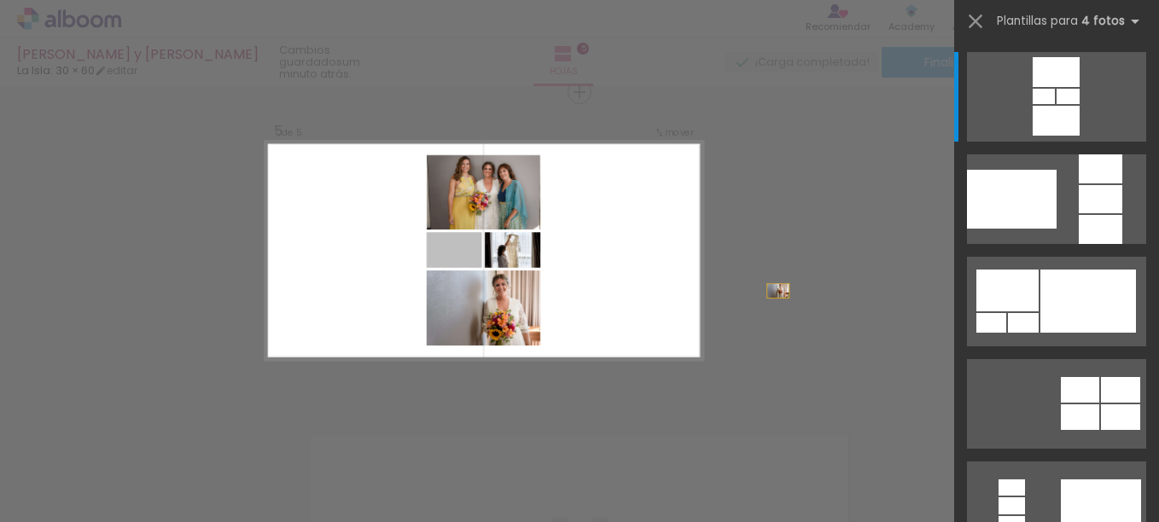
drag, startPoint x: 458, startPoint y: 255, endPoint x: 869, endPoint y: 307, distance: 413.9
drag, startPoint x: 410, startPoint y: 249, endPoint x: 98, endPoint y: 204, distance: 314.9
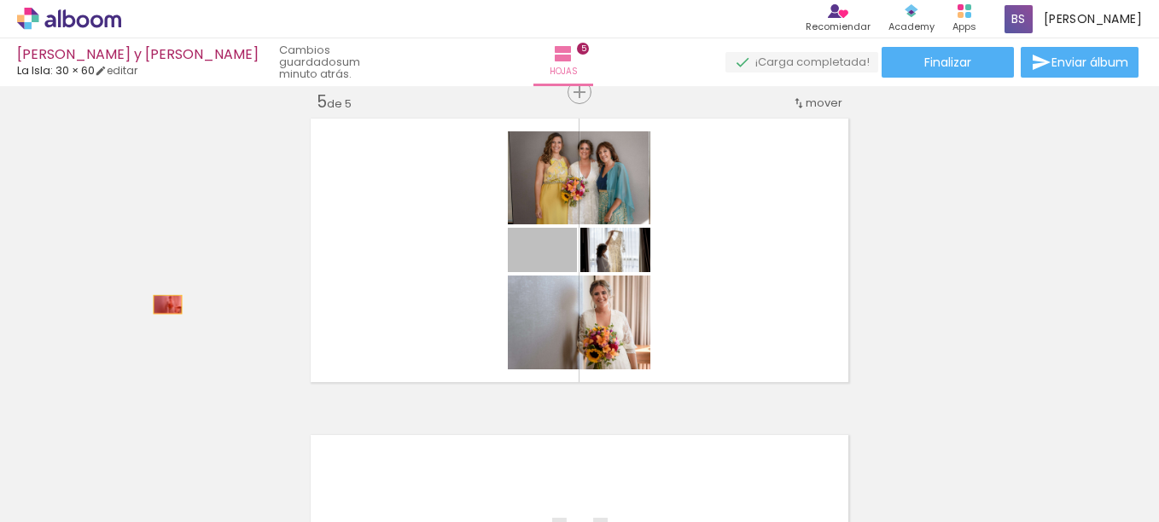
drag, startPoint x: 569, startPoint y: 254, endPoint x: 161, endPoint y: 305, distance: 410.4
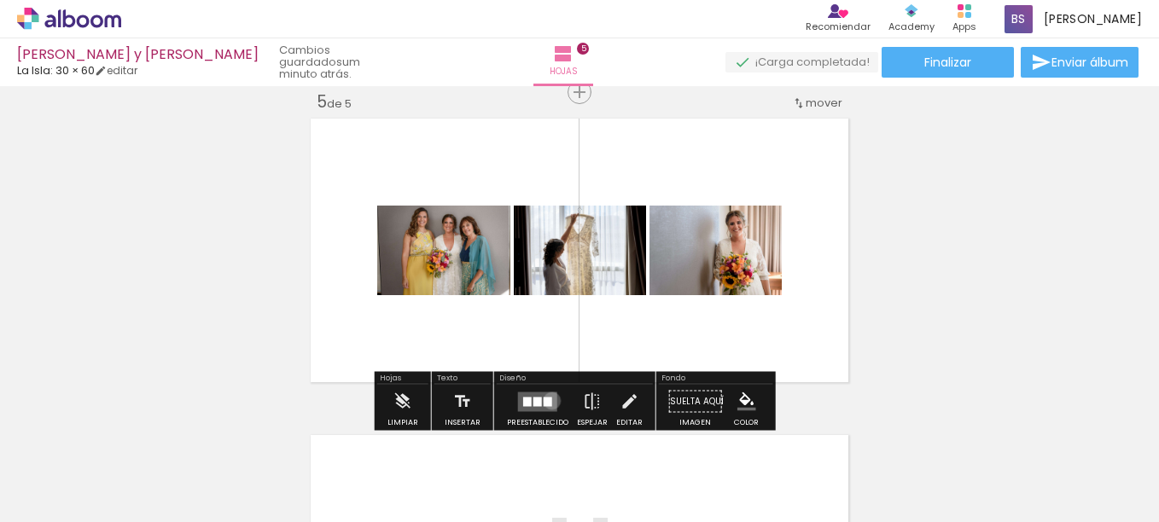
click at [548, 400] on div at bounding box center [548, 401] width 9 height 9
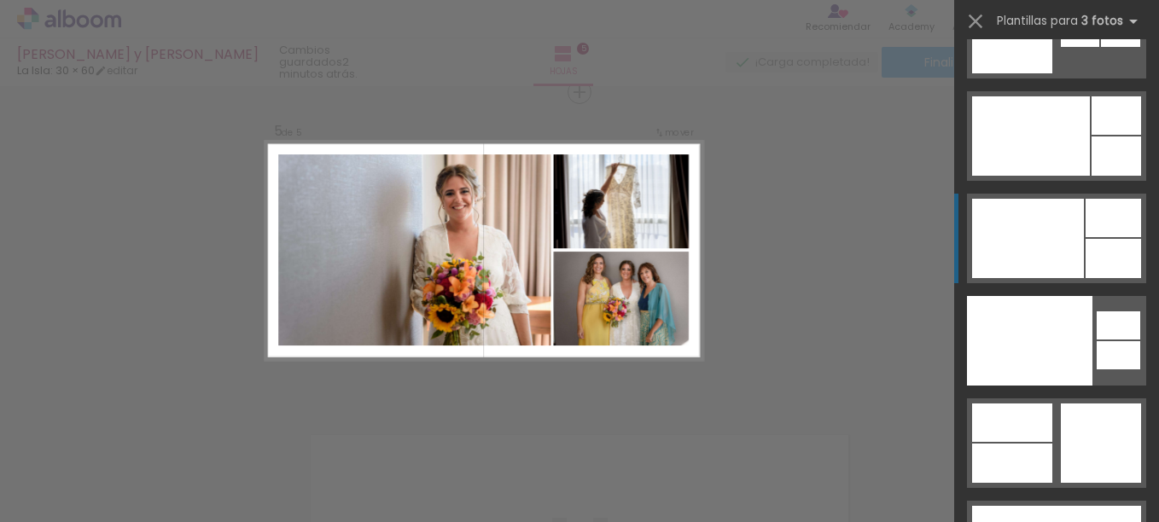
scroll to position [21423, 0]
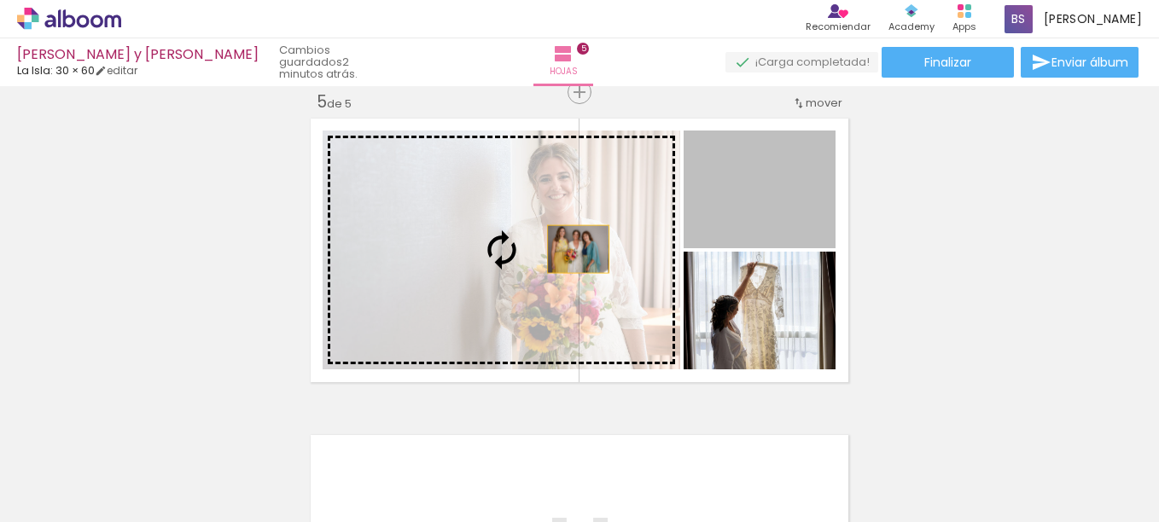
drag, startPoint x: 793, startPoint y: 202, endPoint x: 563, endPoint y: 254, distance: 235.3
click at [0, 0] on slot at bounding box center [0, 0] width 0 height 0
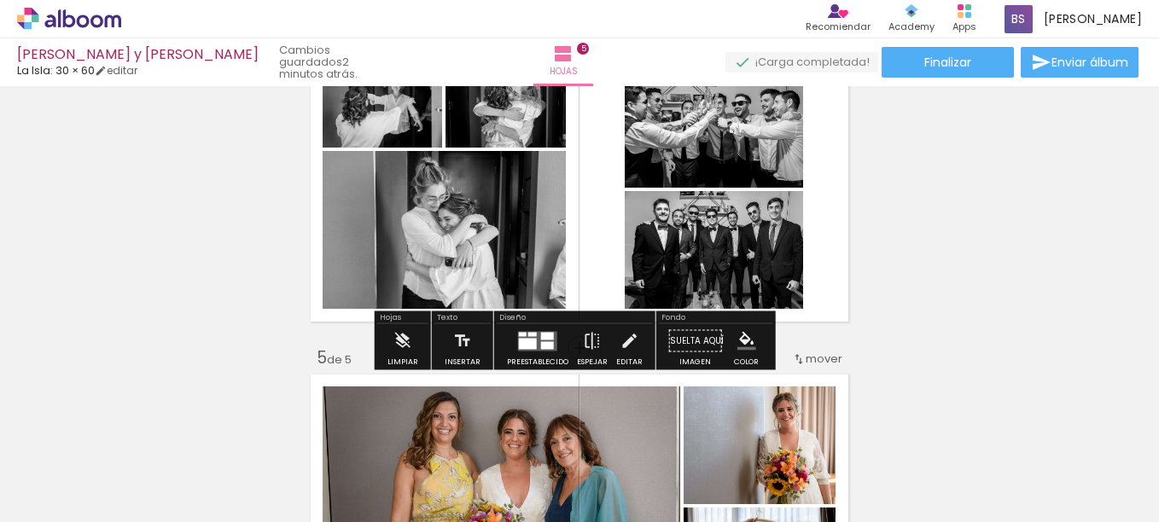
scroll to position [948, 0]
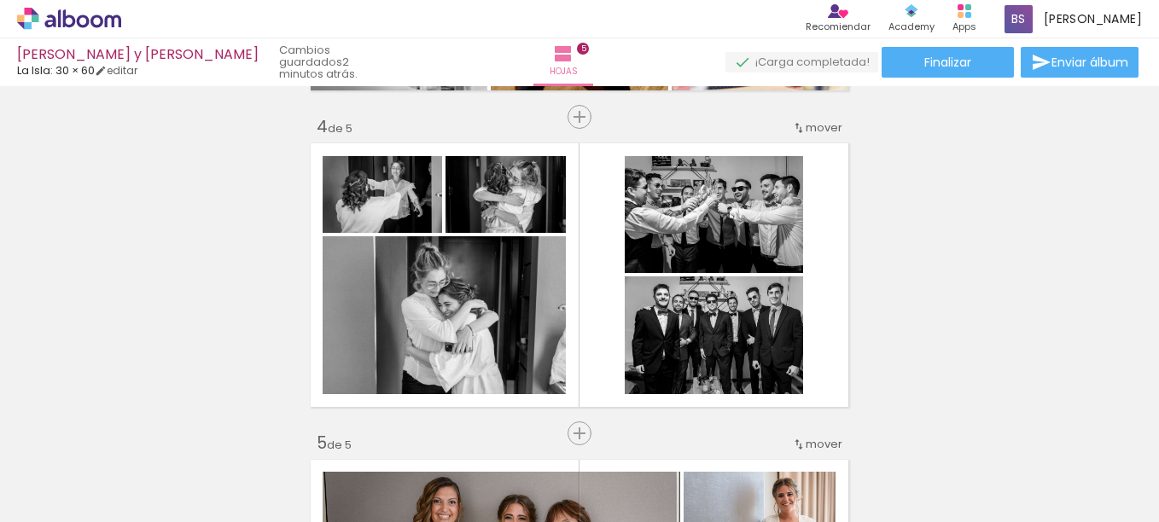
click at [891, 260] on div "Insertar hoja 1 de 5 Insertar hoja 2 de 5 Insertar hoja 3 de 5 Insertar hoja 4 …" at bounding box center [579, 95] width 1159 height 1901
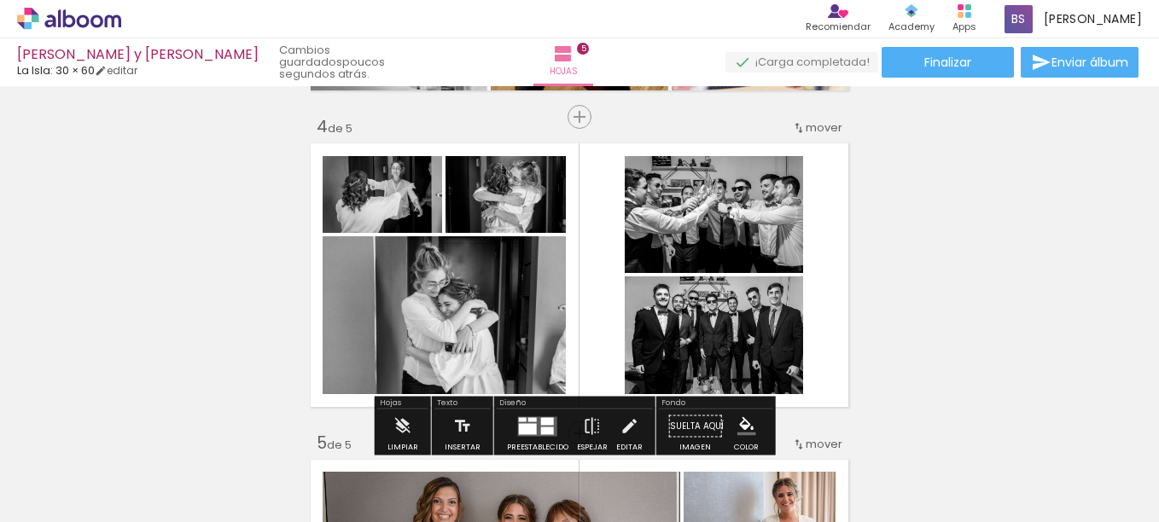
click at [584, 260] on quentale-layouter at bounding box center [580, 275] width 548 height 274
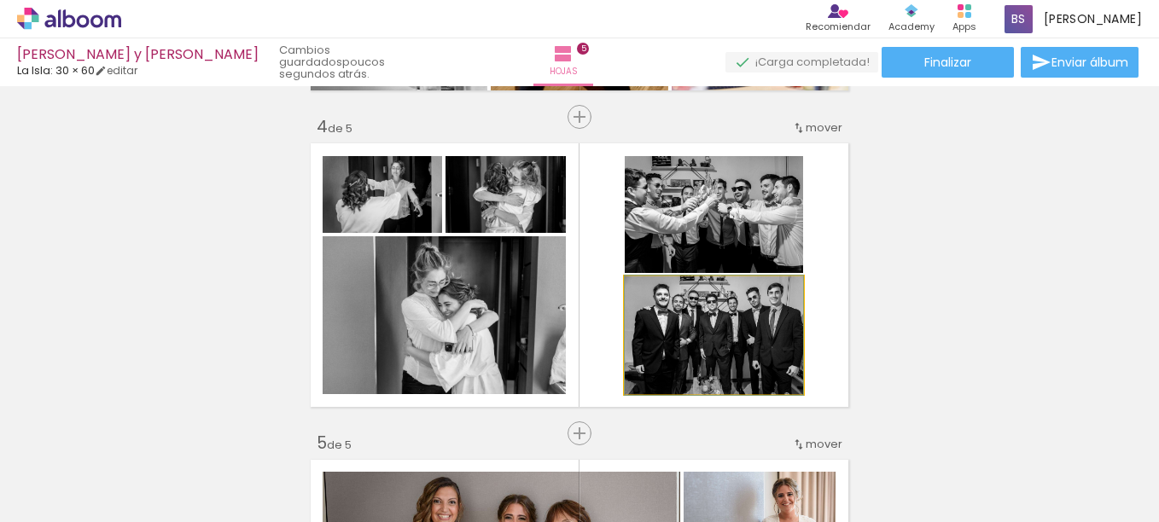
click at [764, 342] on quentale-photo at bounding box center [714, 336] width 178 height 118
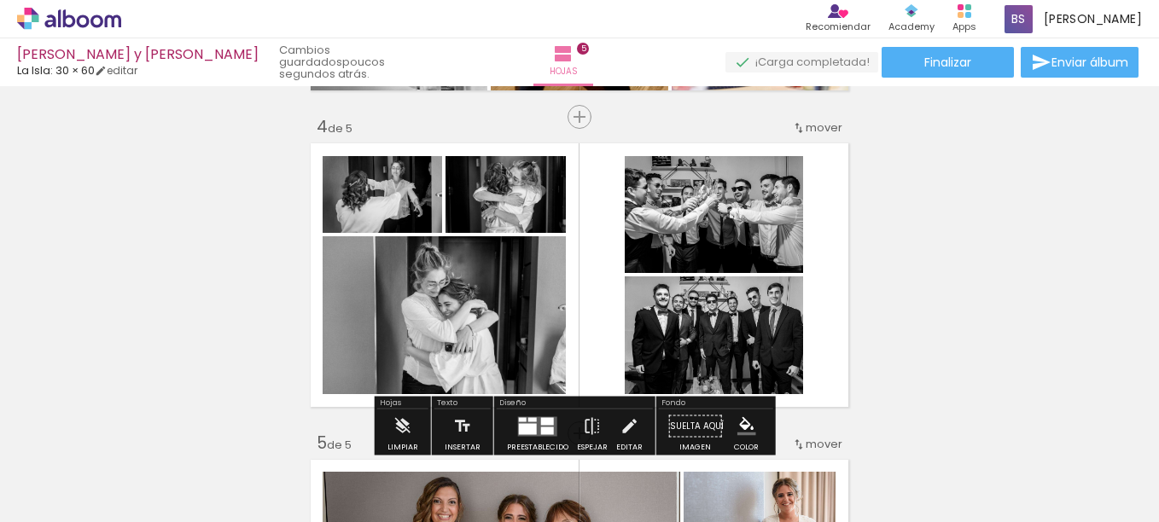
click at [830, 326] on quentale-layouter at bounding box center [580, 275] width 548 height 274
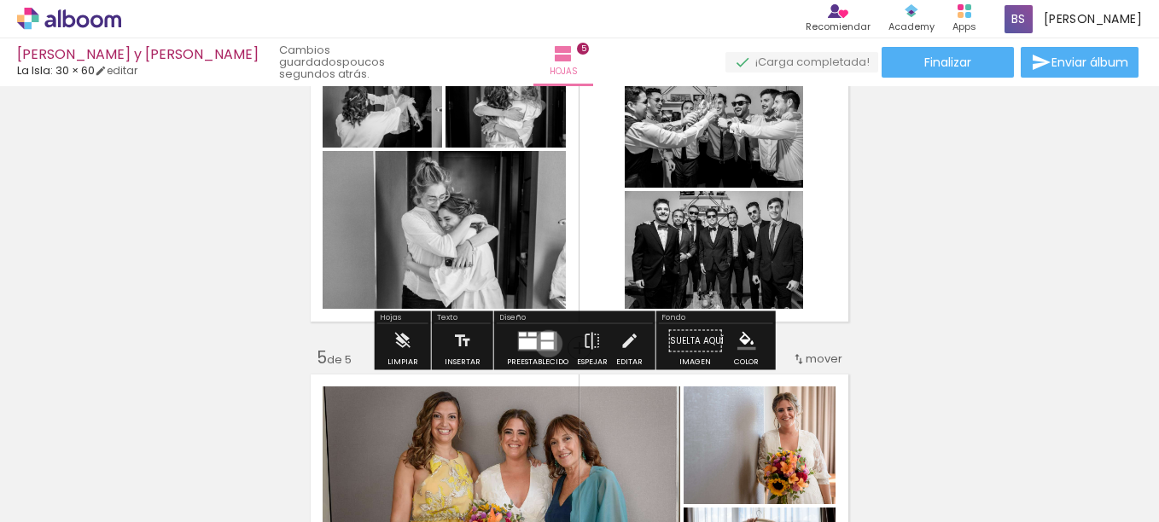
click at [545, 344] on div at bounding box center [547, 345] width 13 height 8
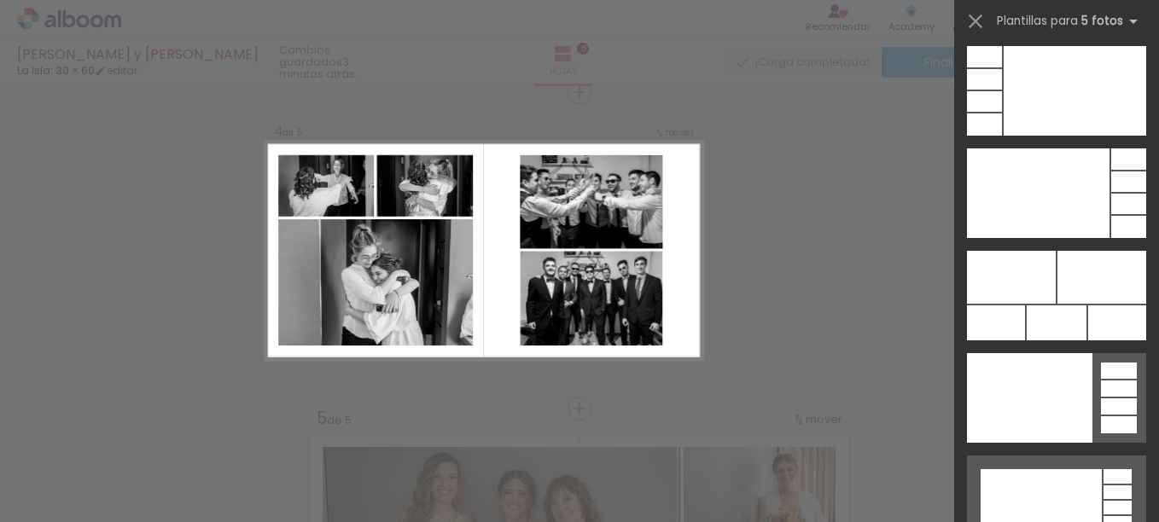
scroll to position [47256, 0]
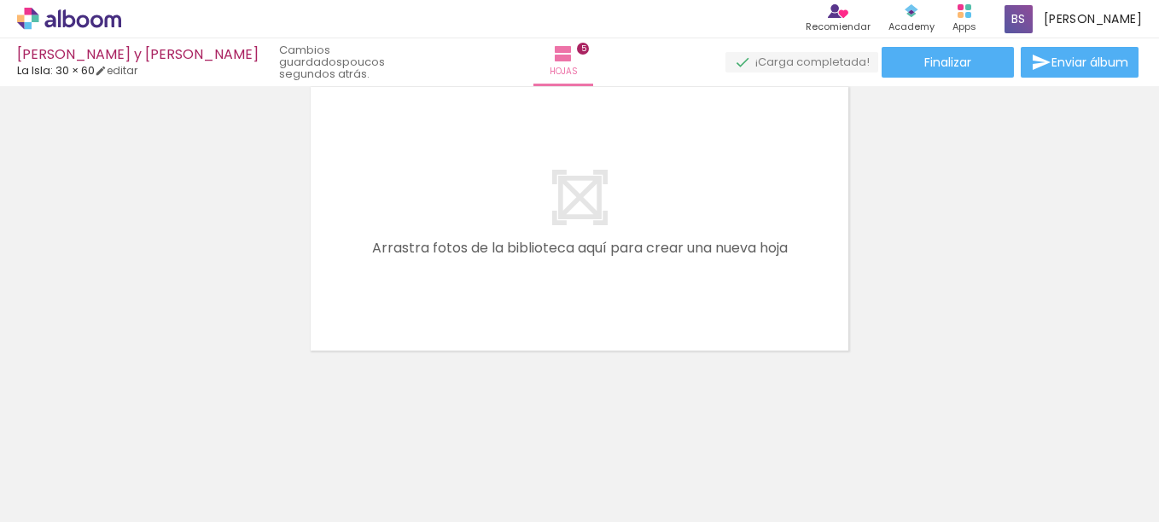
scroll to position [0, 0]
click at [64, 499] on span "Añadir Fotos" at bounding box center [51, 499] width 33 height 19
click at [0, 0] on input "file" at bounding box center [0, 0] width 0 height 0
click at [44, 446] on span "35 fotos" at bounding box center [38, 445] width 55 height 20
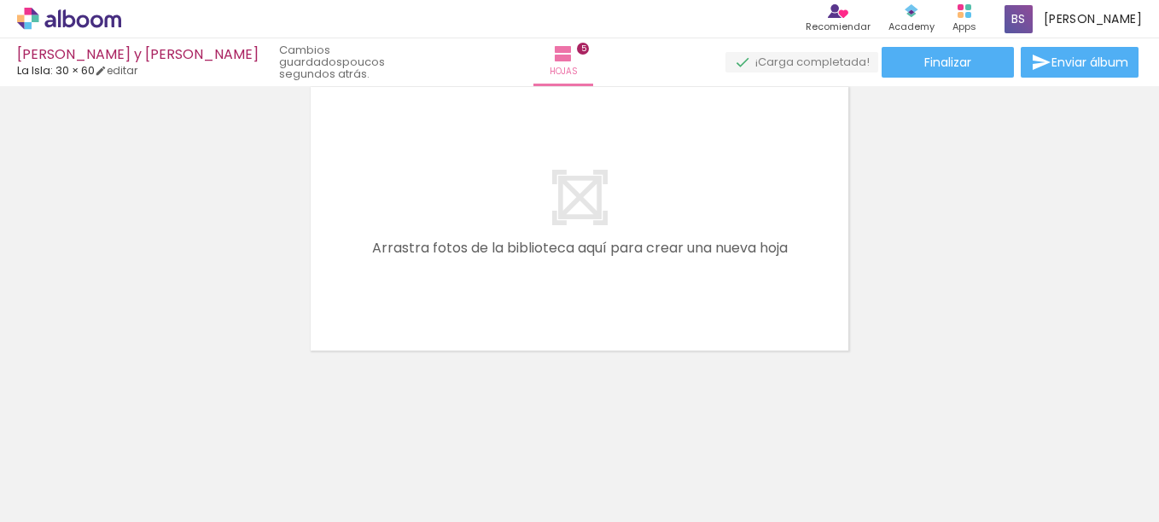
click at [62, 471] on input "Todas las fotos" at bounding box center [38, 471] width 47 height 15
click at [68, 468] on paper-item "No usadas" at bounding box center [55, 465] width 88 height 15
type input "No usadas"
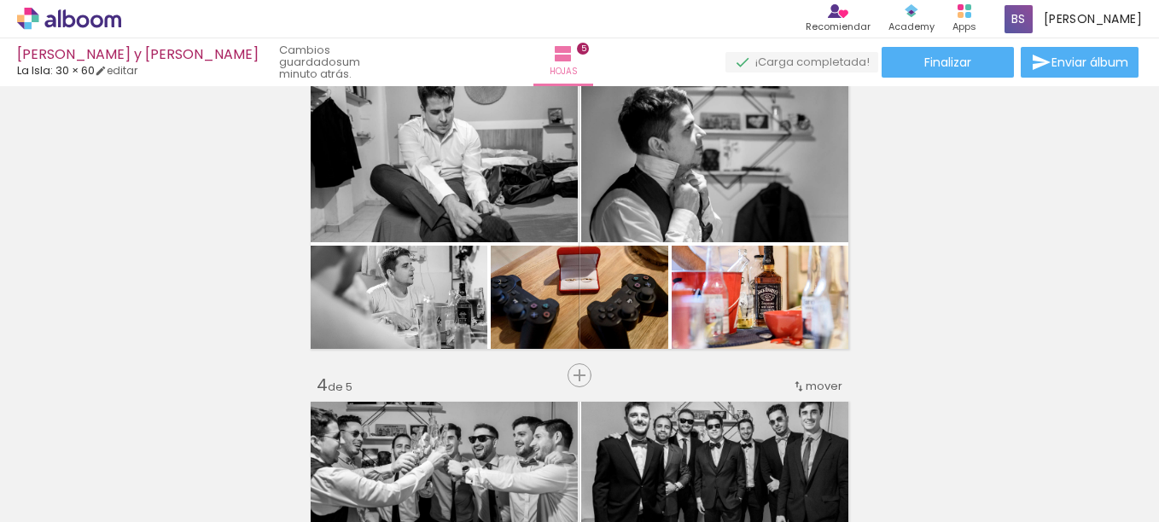
scroll to position [683, 0]
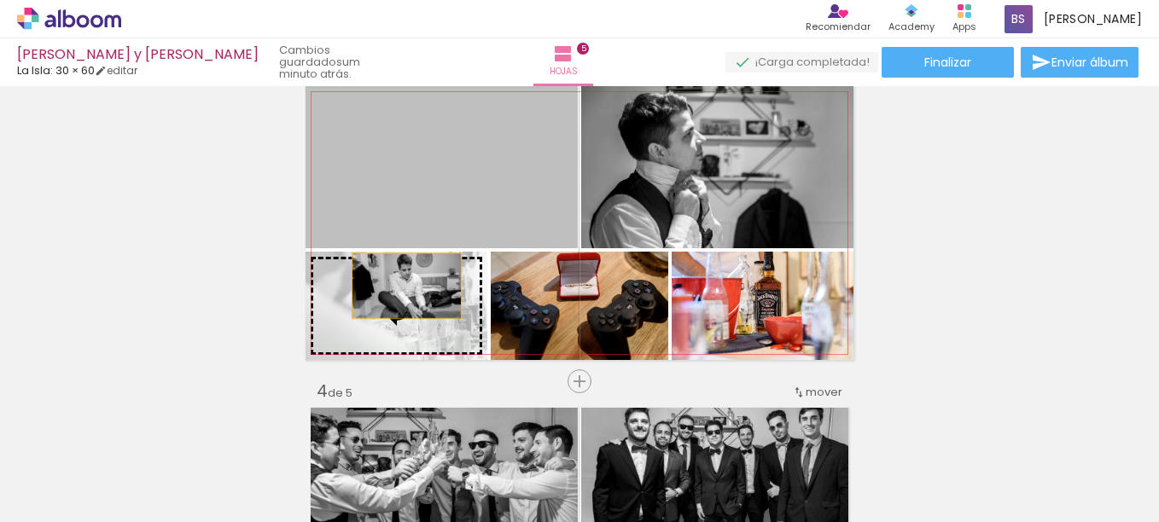
drag, startPoint x: 486, startPoint y: 170, endPoint x: 400, endPoint y: 289, distance: 146.2
click at [0, 0] on slot at bounding box center [0, 0] width 0 height 0
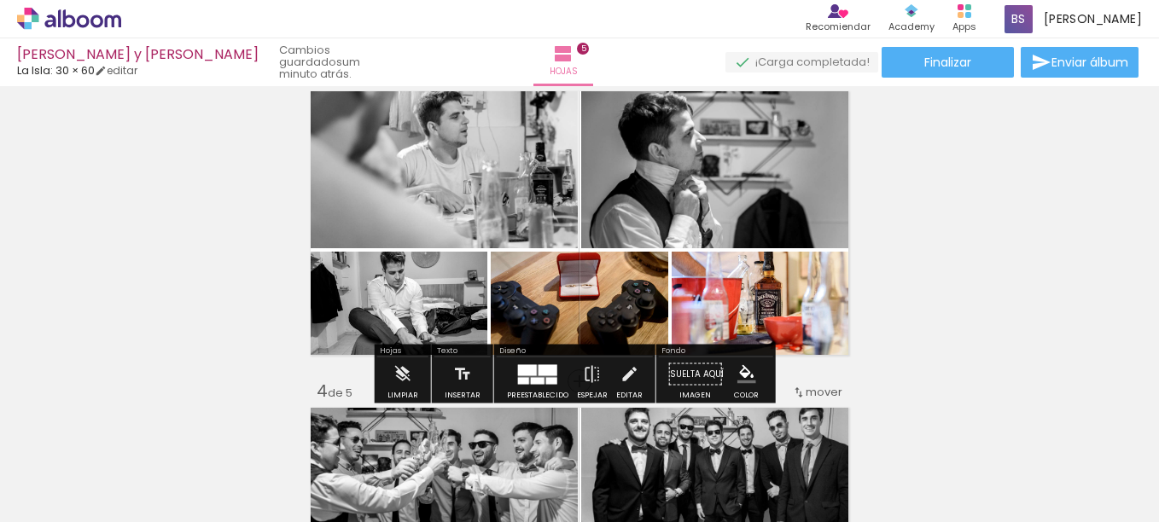
scroll to position [0, 707]
click at [944, 223] on div "Insertar hoja 1 de 5 Insertar hoja 2 de 5 Insertar hoja 3 de 5 Insertar hoja 4 …" at bounding box center [579, 359] width 1159 height 1901
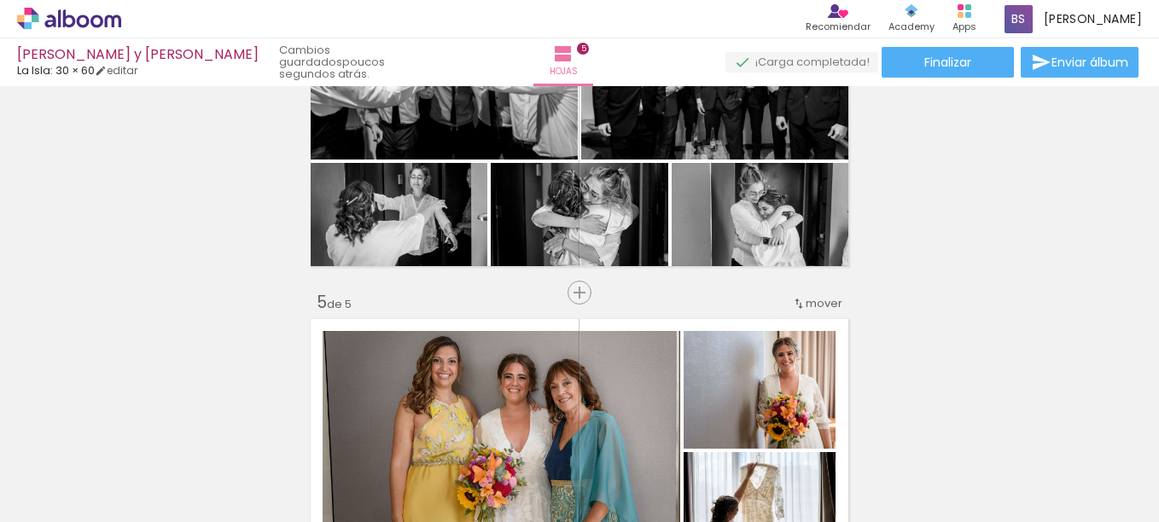
scroll to position [1195, 0]
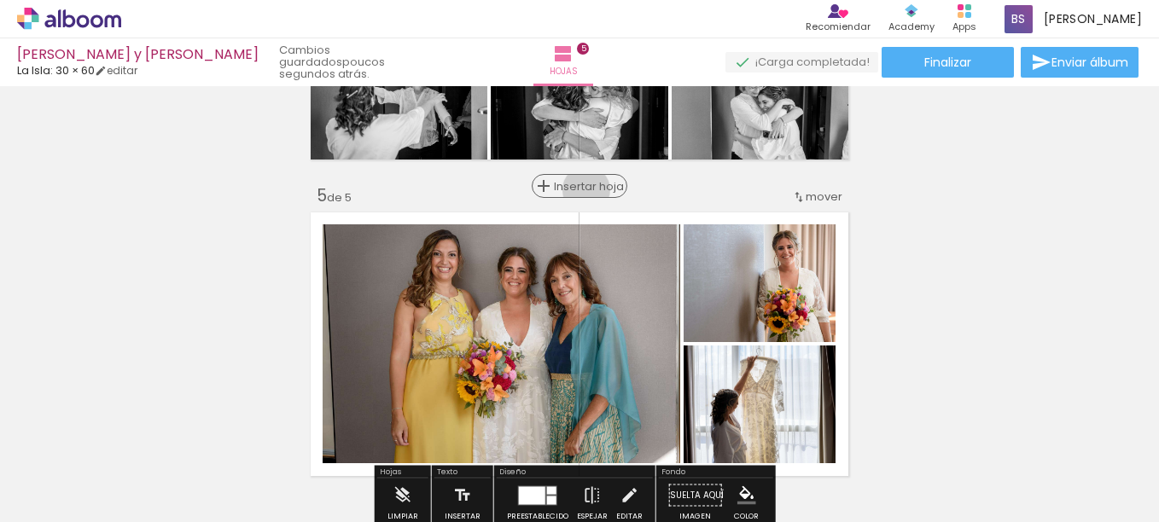
click at [581, 189] on span "Insertar hoja" at bounding box center [587, 186] width 67 height 11
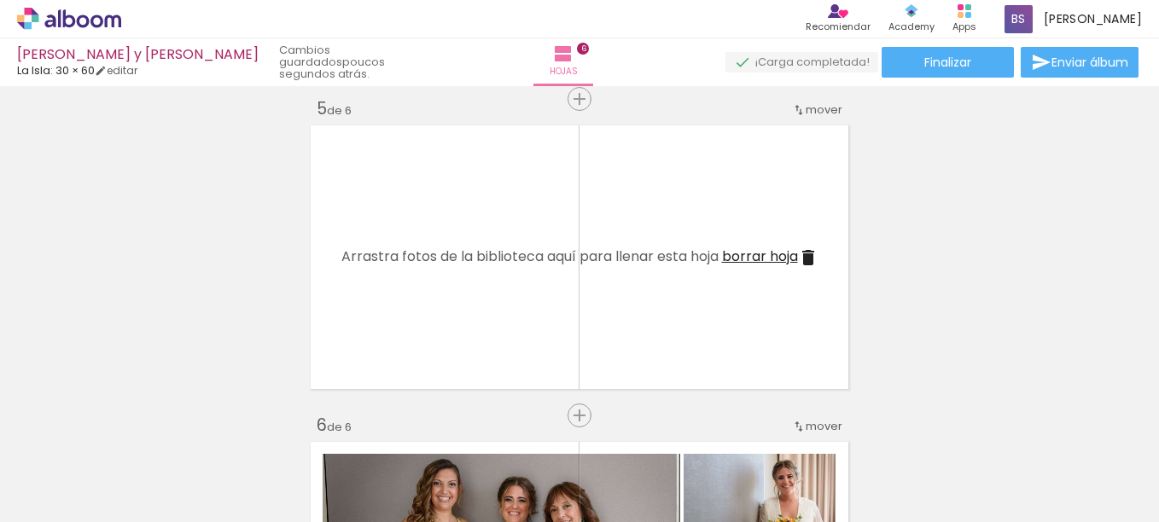
scroll to position [1281, 0]
click at [806, 108] on span "mover" at bounding box center [824, 111] width 37 height 16
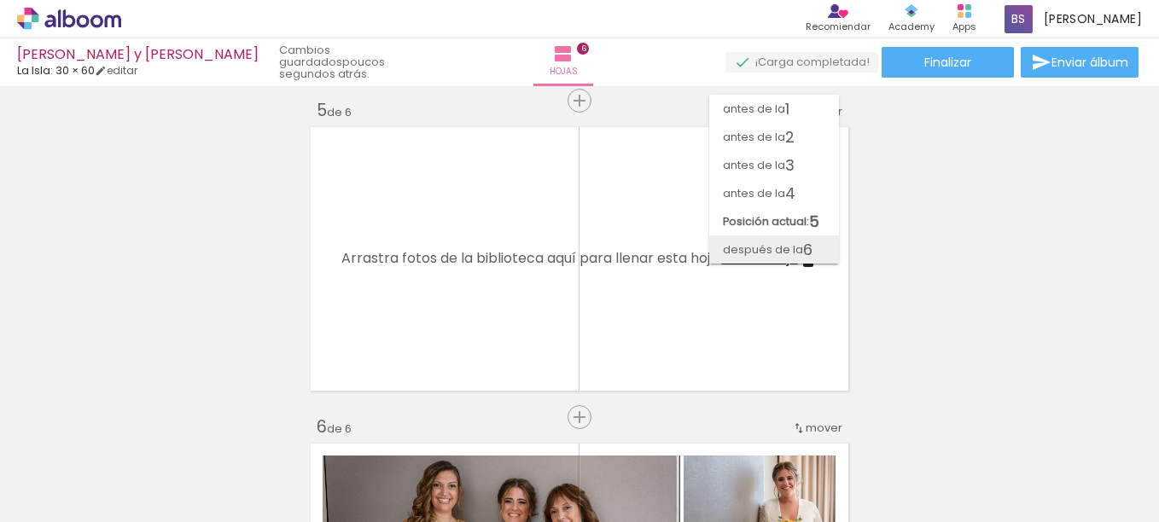
click at [775, 246] on span "después de la" at bounding box center [763, 250] width 80 height 28
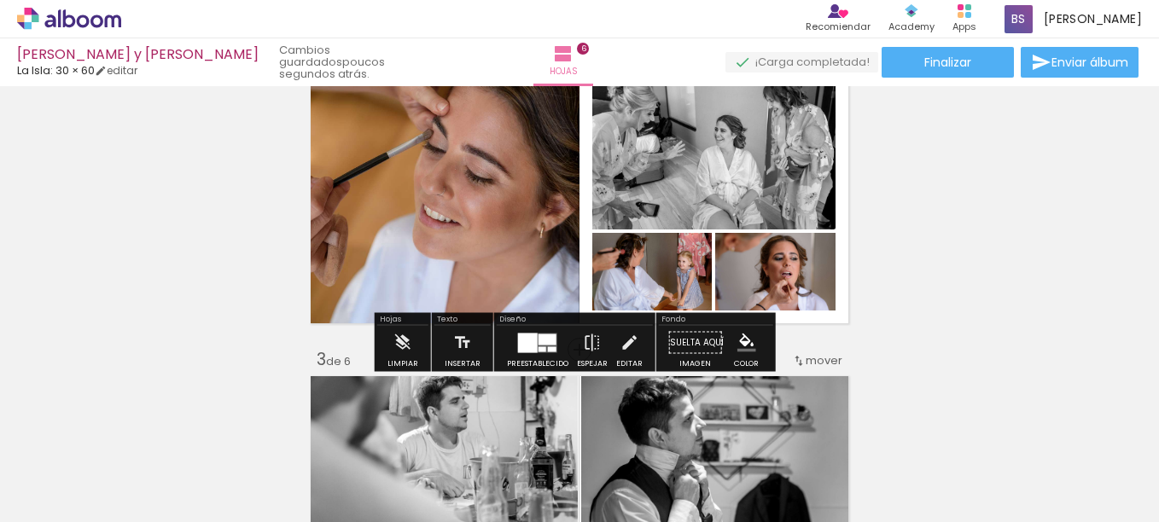
scroll to position [427, 0]
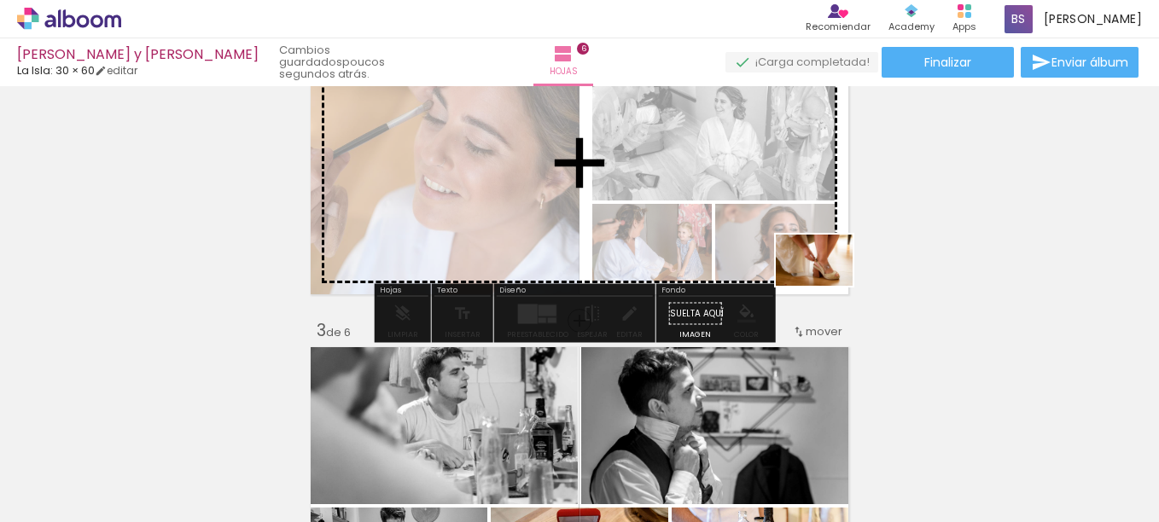
drag, startPoint x: 995, startPoint y: 482, endPoint x: 827, endPoint y: 286, distance: 258.5
click at [827, 286] on quentale-workspace at bounding box center [579, 261] width 1159 height 522
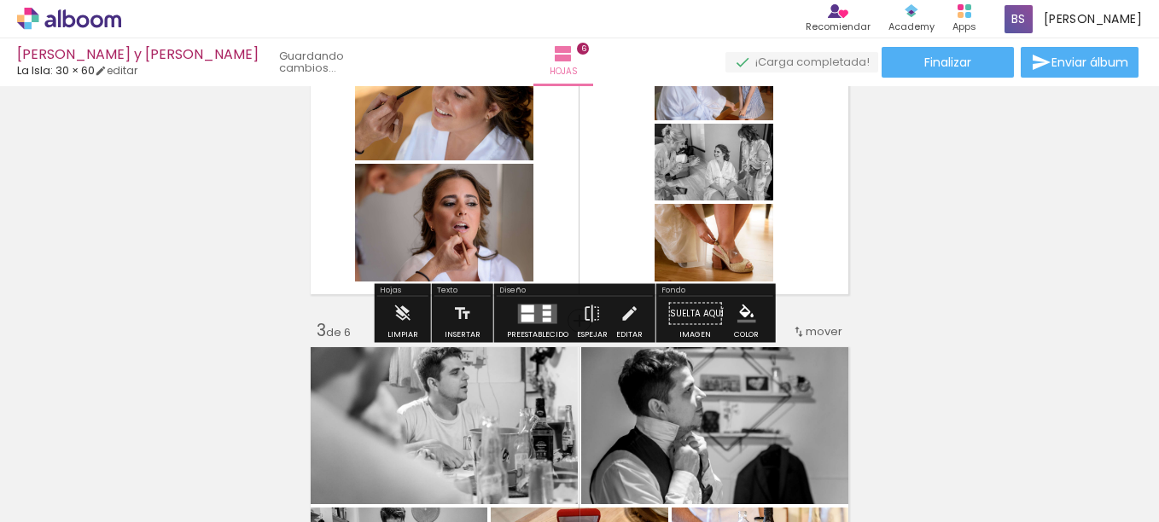
scroll to position [0, 611]
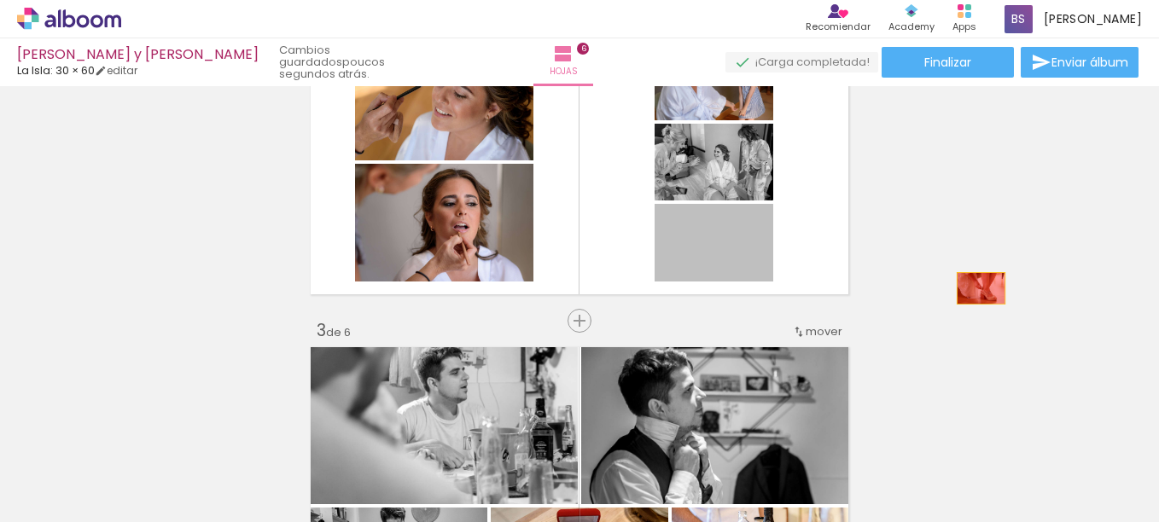
drag, startPoint x: 738, startPoint y: 258, endPoint x: 999, endPoint y: 290, distance: 263.2
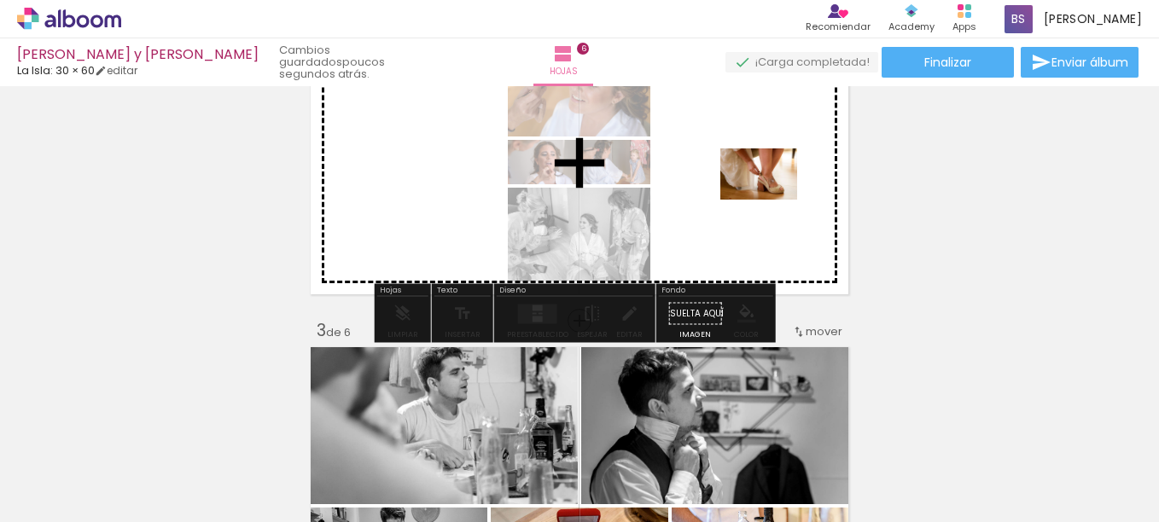
drag, startPoint x: 1091, startPoint y: 474, endPoint x: 767, endPoint y: 203, distance: 421.8
click at [768, 201] on quentale-workspace at bounding box center [579, 261] width 1159 height 522
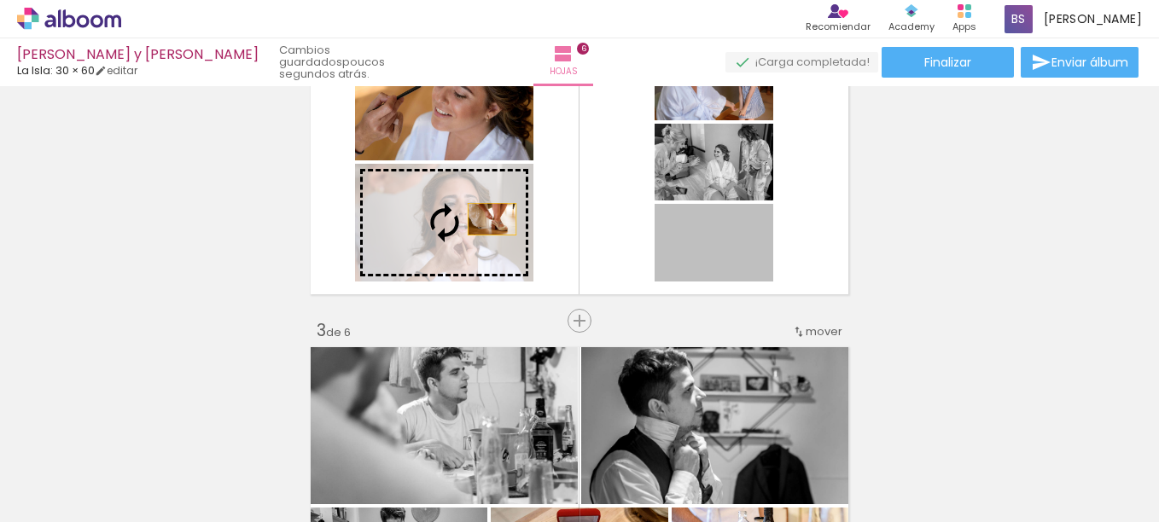
drag, startPoint x: 749, startPoint y: 258, endPoint x: 485, endPoint y: 222, distance: 266.2
click at [0, 0] on slot at bounding box center [0, 0] width 0 height 0
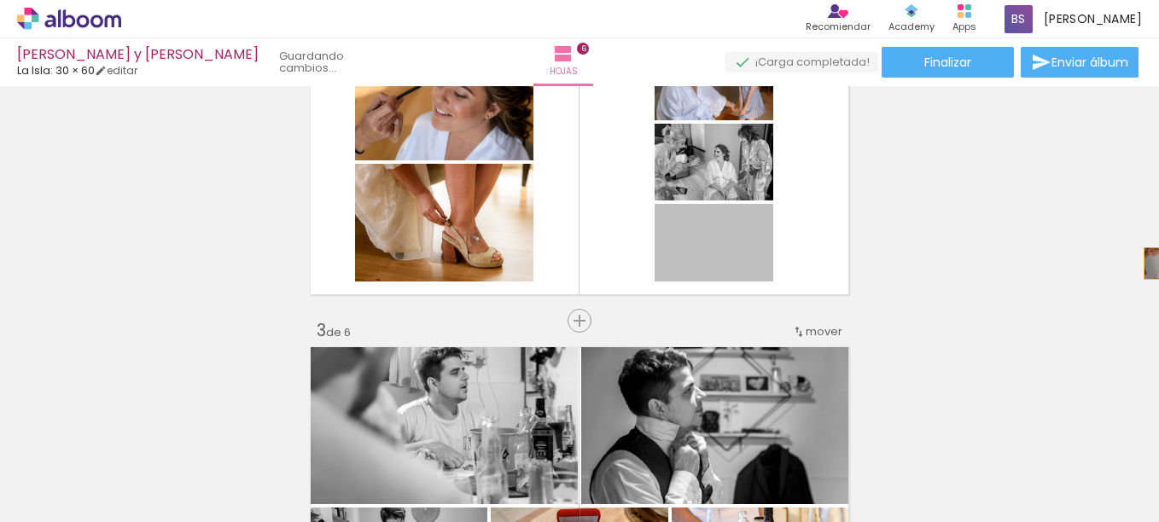
drag, startPoint x: 737, startPoint y: 255, endPoint x: 1162, endPoint y: 264, distance: 425.2
click at [1158, 264] on html "link( href="../../bower_components/polymer/polymer.html" rel="import" ) picture…" at bounding box center [579, 261] width 1159 height 522
drag, startPoint x: 748, startPoint y: 256, endPoint x: 1008, endPoint y: 192, distance: 268.1
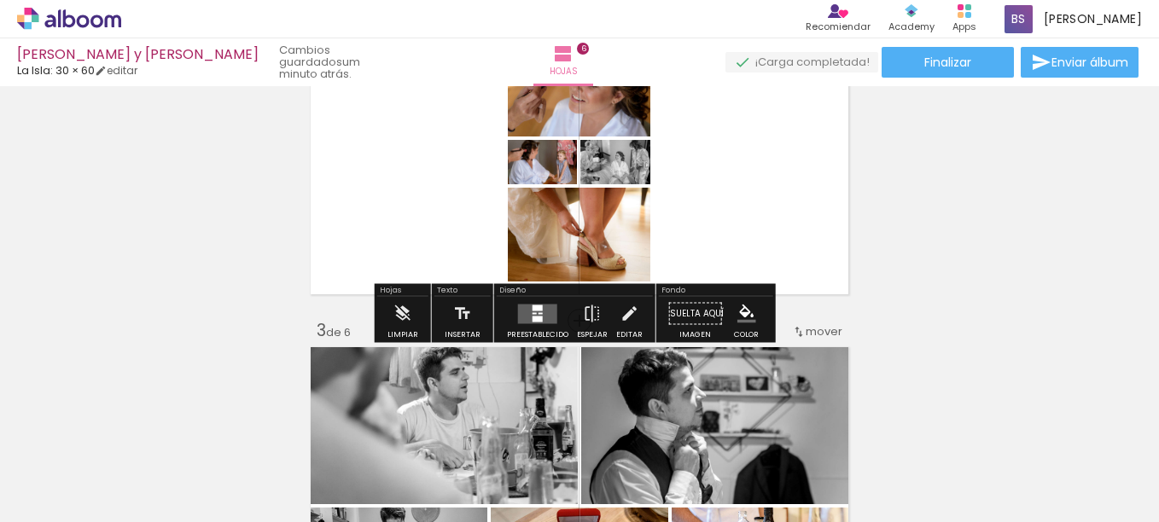
click at [537, 308] on div at bounding box center [538, 308] width 10 height 6
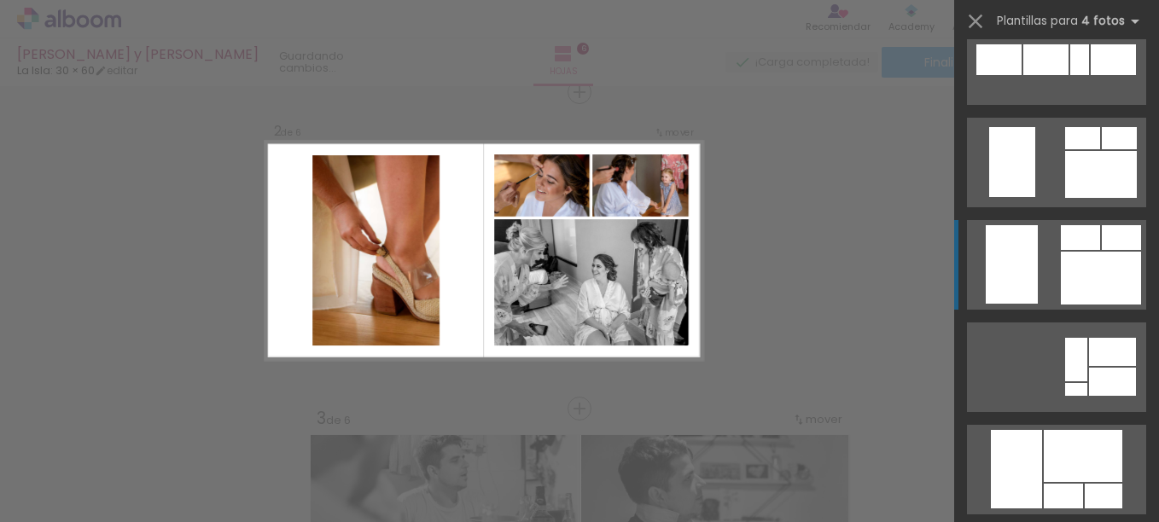
scroll to position [12635, 0]
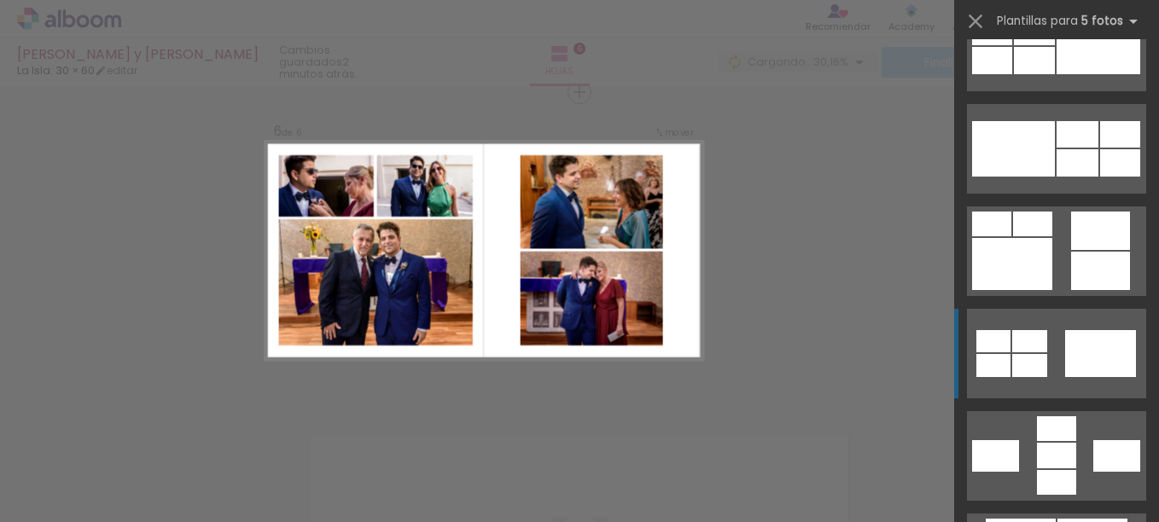
scroll to position [768, 0]
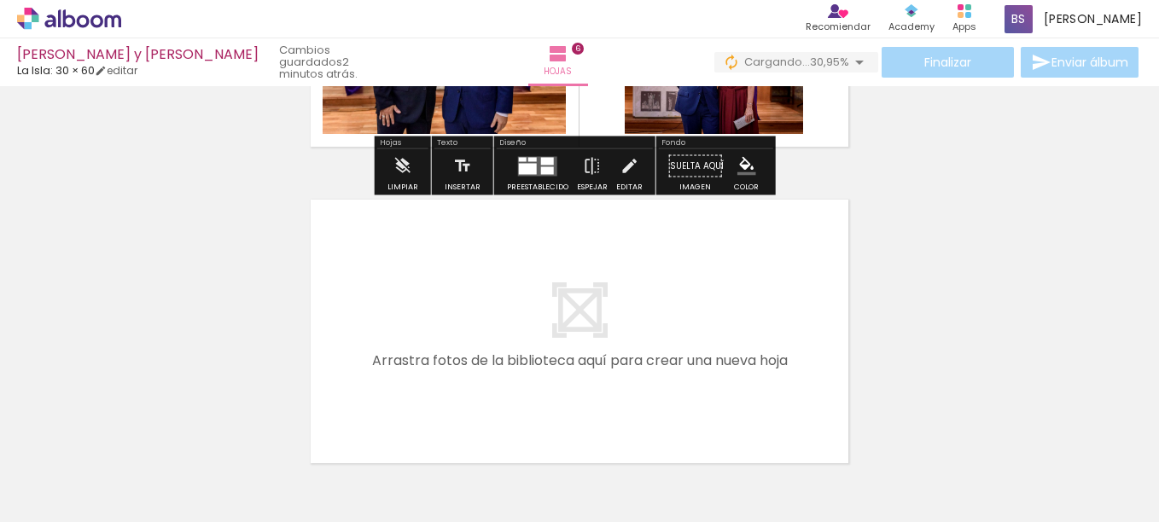
scroll to position [1947, 0]
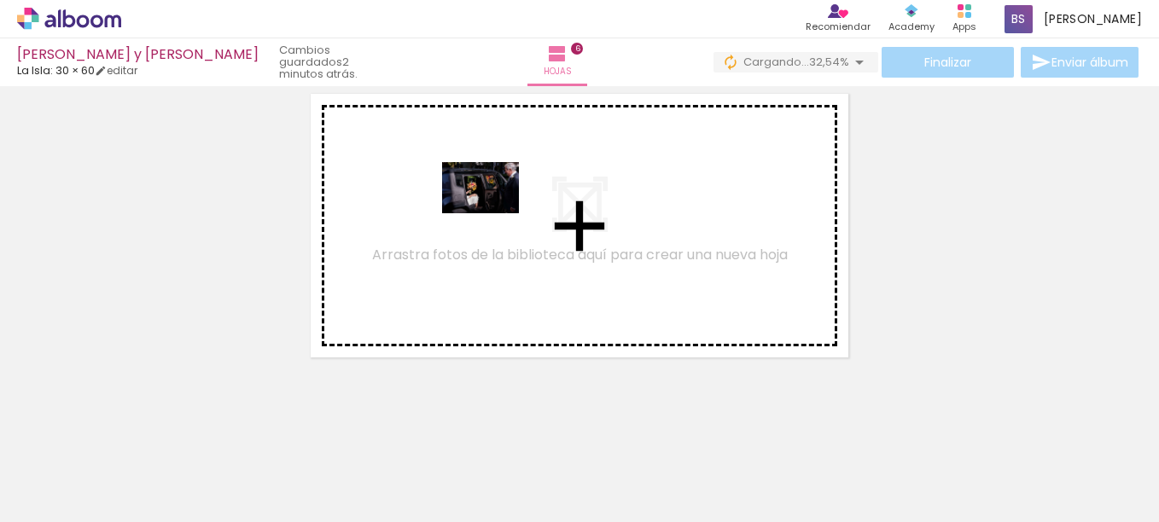
drag, startPoint x: 739, startPoint y: 451, endPoint x: 452, endPoint y: 198, distance: 382.3
click at [452, 198] on quentale-workspace at bounding box center [579, 261] width 1159 height 522
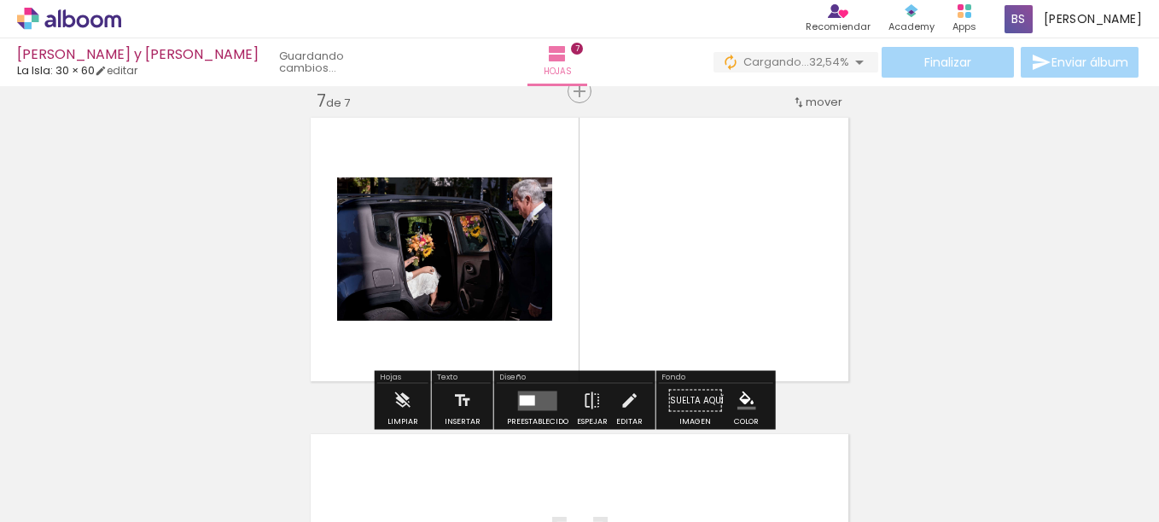
scroll to position [1923, 0]
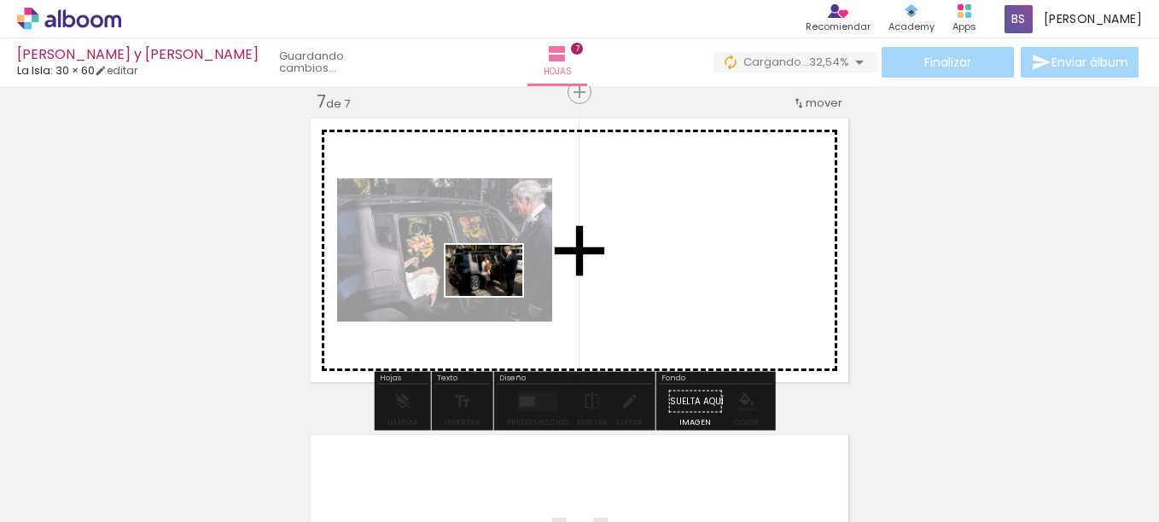
drag, startPoint x: 797, startPoint y: 464, endPoint x: 469, endPoint y: 314, distance: 360.3
click at [470, 312] on quentale-workspace at bounding box center [579, 261] width 1159 height 522
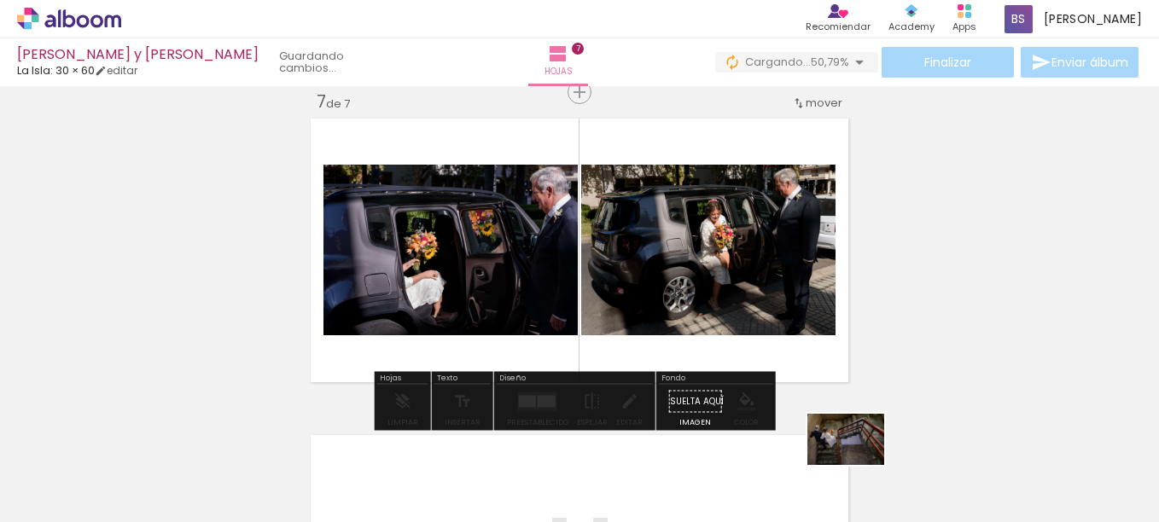
drag, startPoint x: 872, startPoint y: 476, endPoint x: 854, endPoint y: 470, distance: 19.7
click at [860, 476] on div at bounding box center [834, 464] width 85 height 56
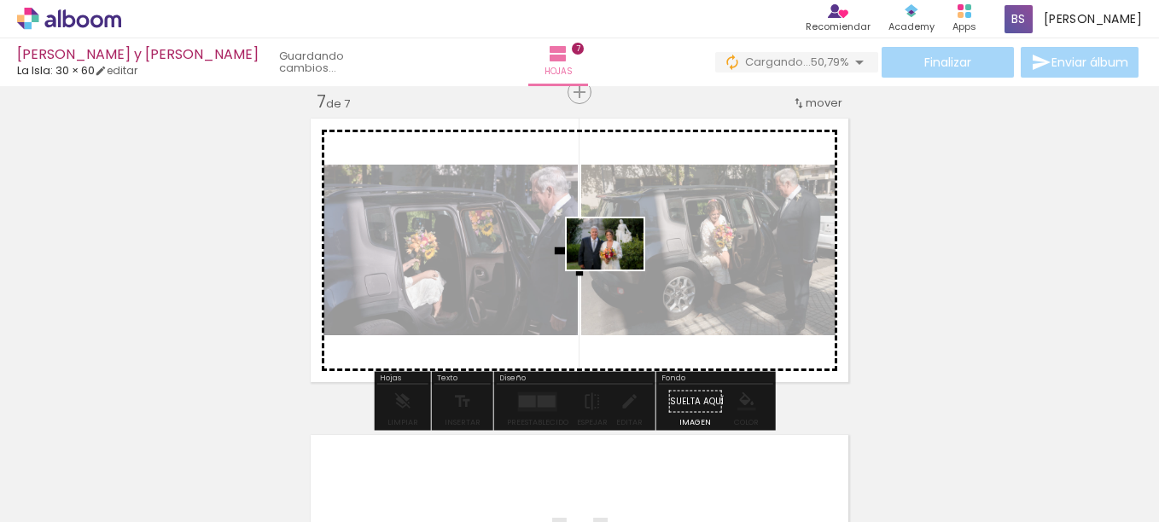
drag, startPoint x: 779, startPoint y: 474, endPoint x: 732, endPoint y: 380, distance: 105.4
click at [618, 286] on quentale-workspace at bounding box center [579, 261] width 1159 height 522
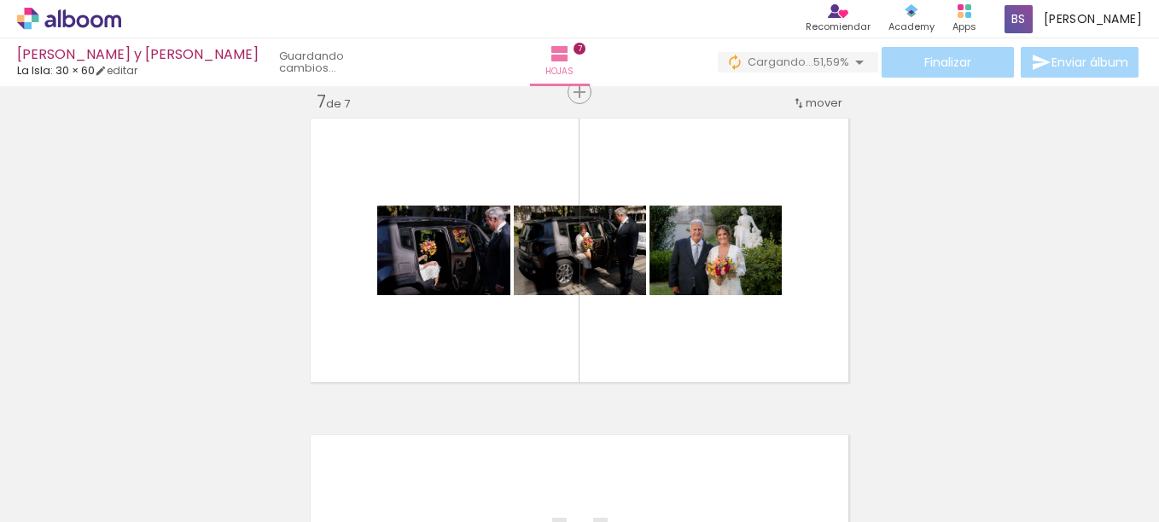
scroll to position [0, 2981]
